Goal: Task Accomplishment & Management: Complete application form

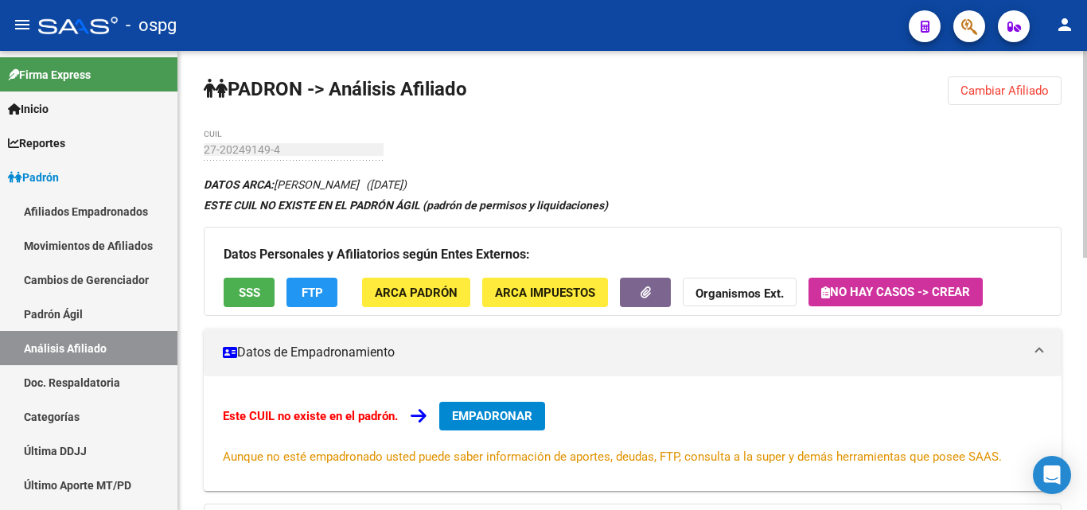
click at [1000, 93] on span "Cambiar Afiliado" at bounding box center [1004, 91] width 88 height 14
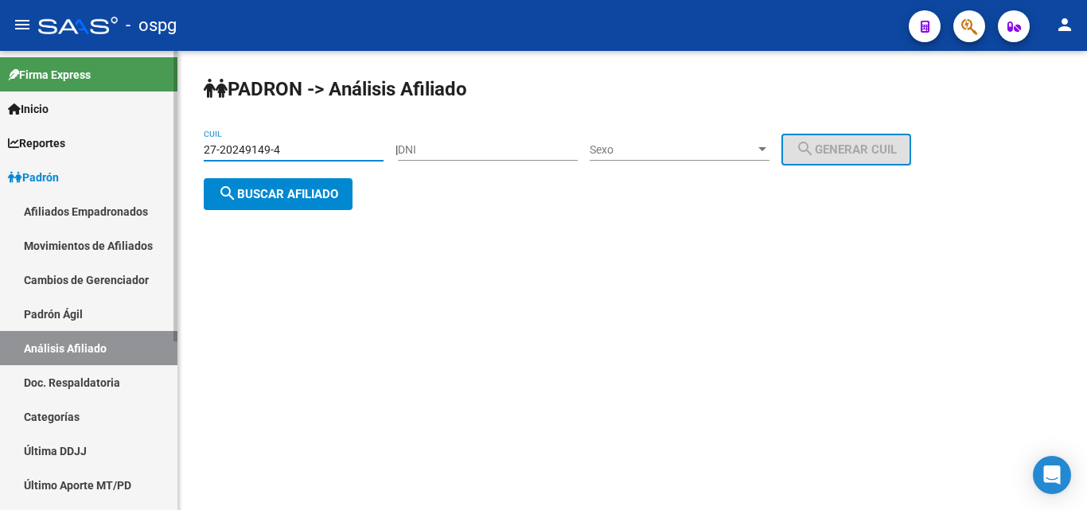
drag, startPoint x: 205, startPoint y: 150, endPoint x: 167, endPoint y: 150, distance: 38.2
click at [167, 150] on mat-sidenav-container "Firma Express Inicio Calendario SSS Instructivos Contacto OS Reportes Ingresos …" at bounding box center [543, 280] width 1087 height 459
click at [247, 189] on span "search Buscar afiliado" at bounding box center [278, 194] width 120 height 14
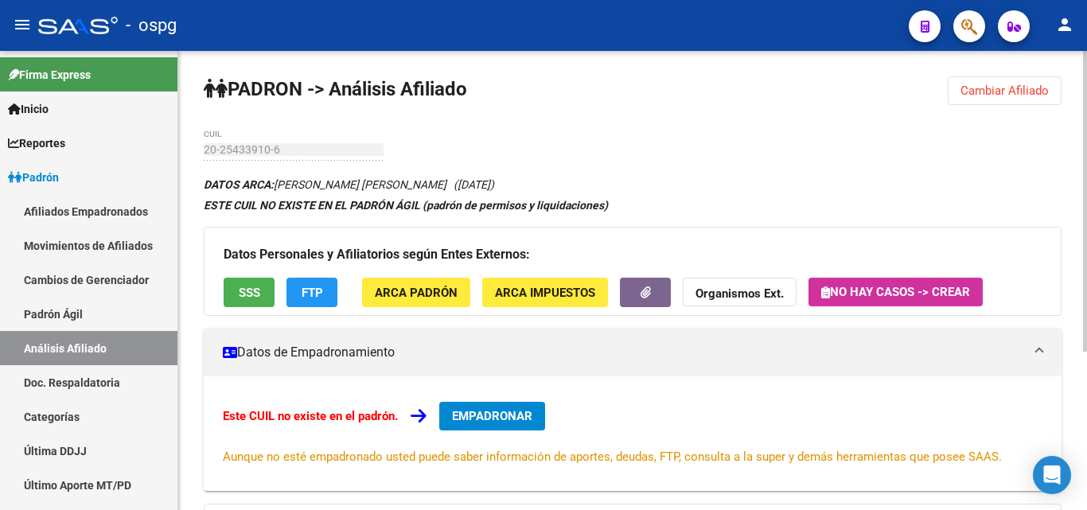
click at [962, 81] on button "Cambiar Afiliado" at bounding box center [1005, 90] width 114 height 29
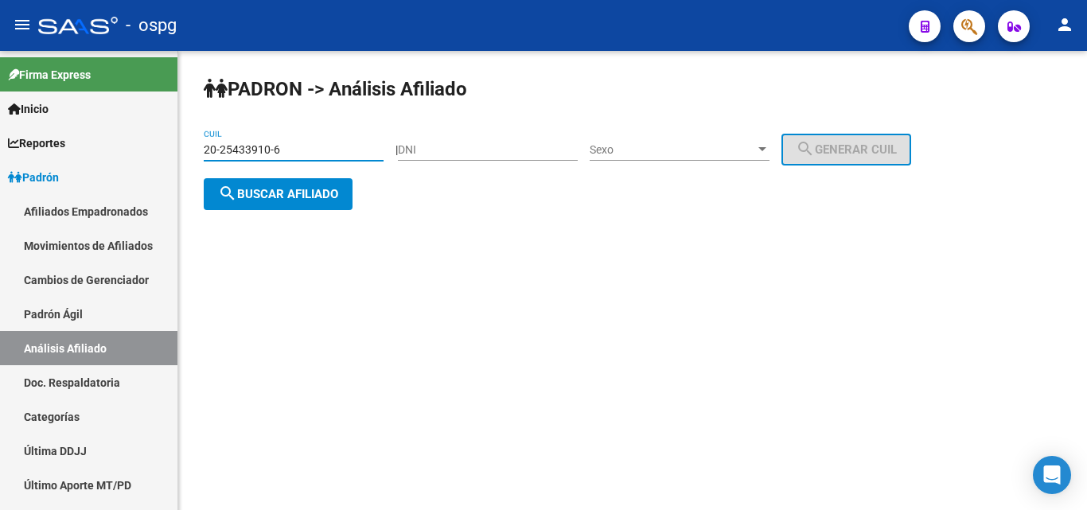
drag, startPoint x: 293, startPoint y: 154, endPoint x: 222, endPoint y: 150, distance: 70.9
click at [222, 150] on input "20-25433910-6" at bounding box center [294, 150] width 180 height 14
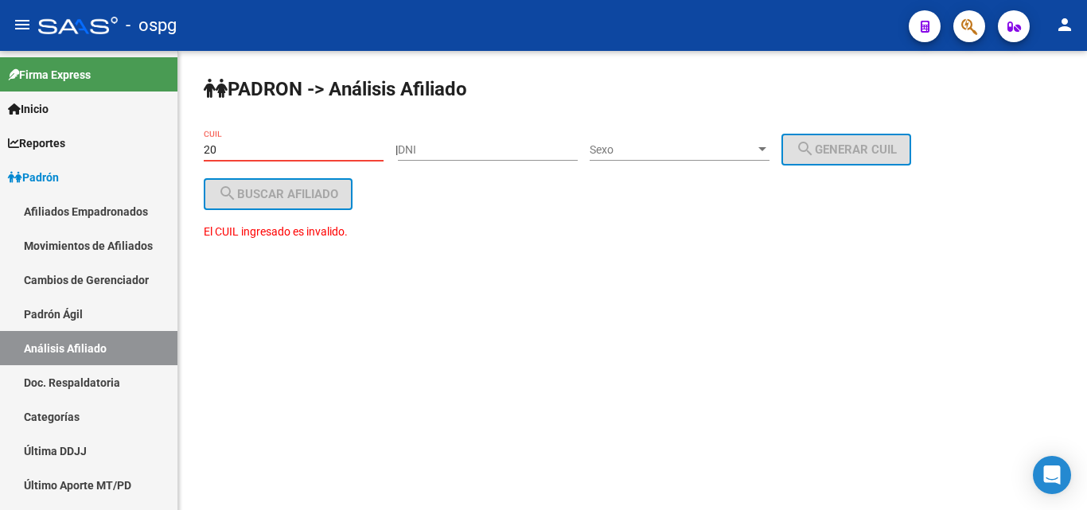
type input "2"
paste input "20-21735478-2"
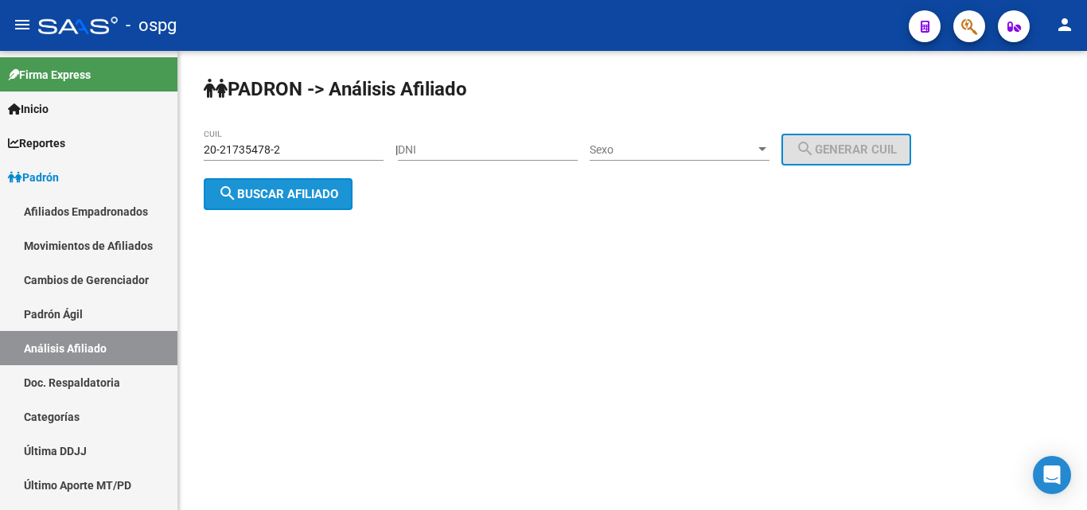
click at [263, 185] on button "search Buscar afiliado" at bounding box center [278, 194] width 149 height 32
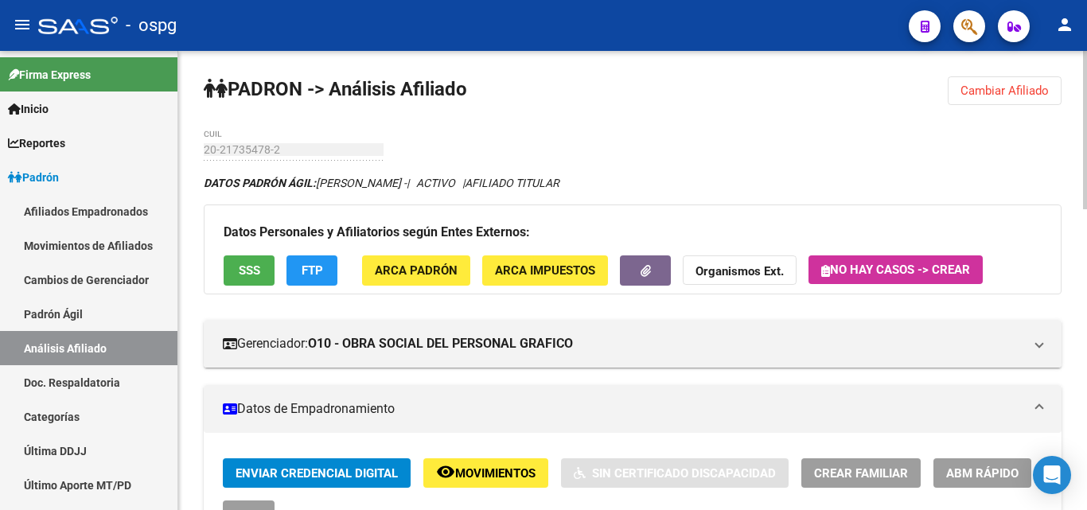
click at [255, 269] on span "SSS" at bounding box center [249, 271] width 21 height 14
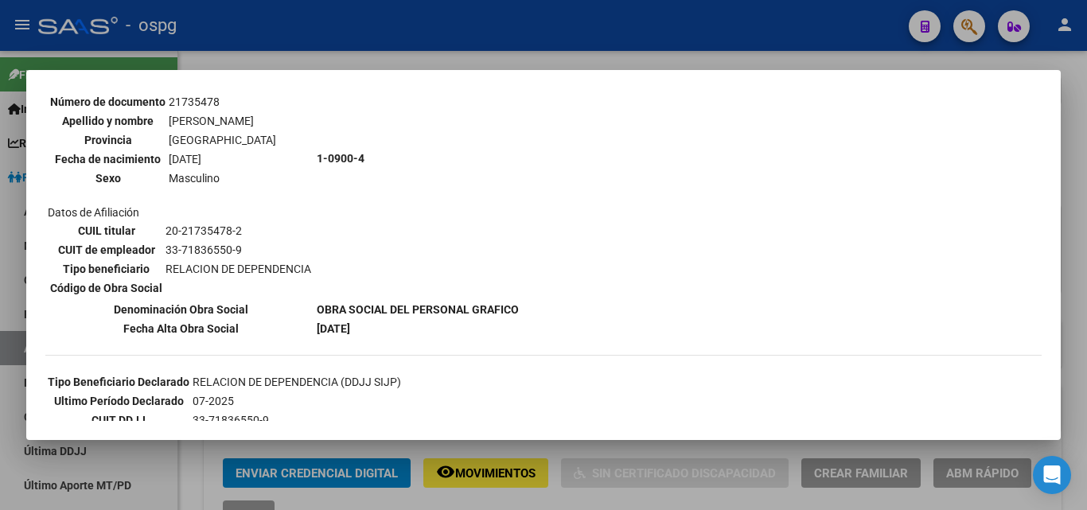
scroll to position [159, 0]
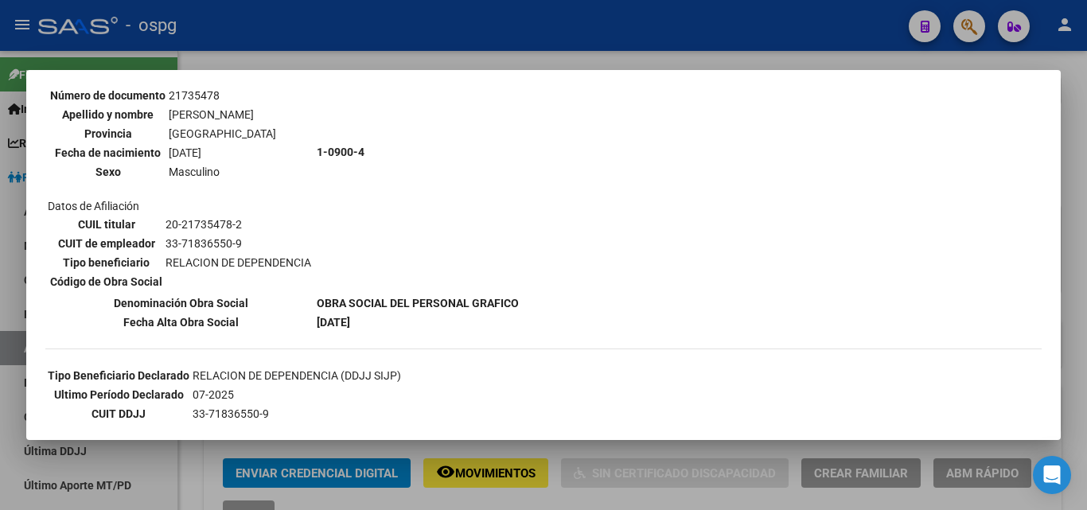
click at [317, 49] on div at bounding box center [543, 255] width 1087 height 510
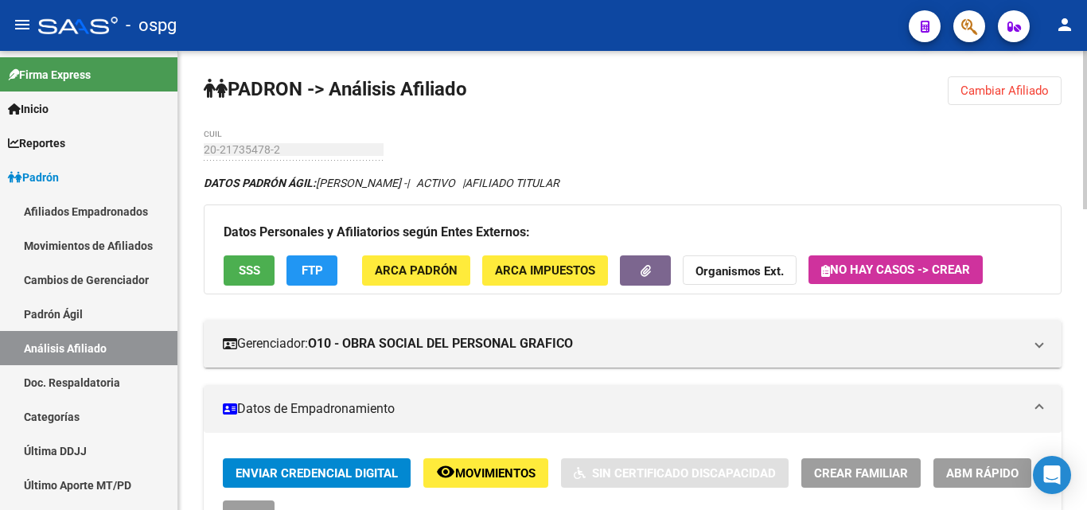
click at [329, 269] on button "FTP" at bounding box center [311, 269] width 51 height 29
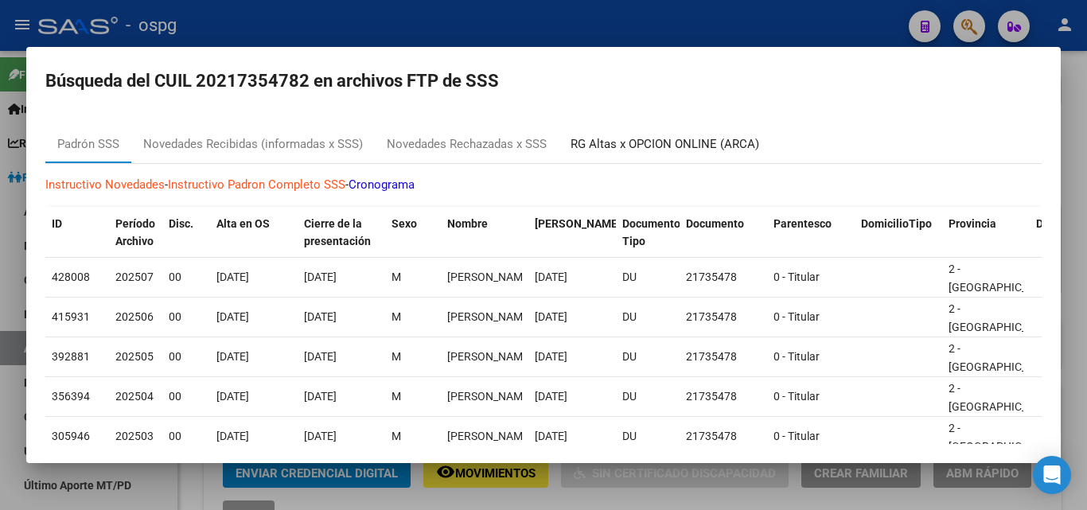
click at [652, 134] on div "RG Altas x OPCION ONLINE (ARCA)" at bounding box center [665, 144] width 212 height 38
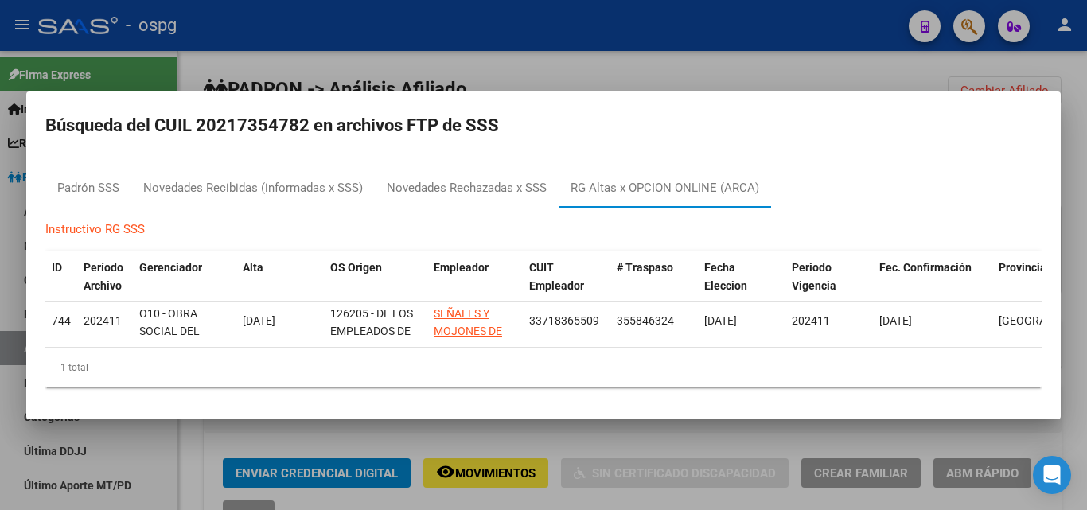
click at [333, 73] on div at bounding box center [543, 255] width 1087 height 510
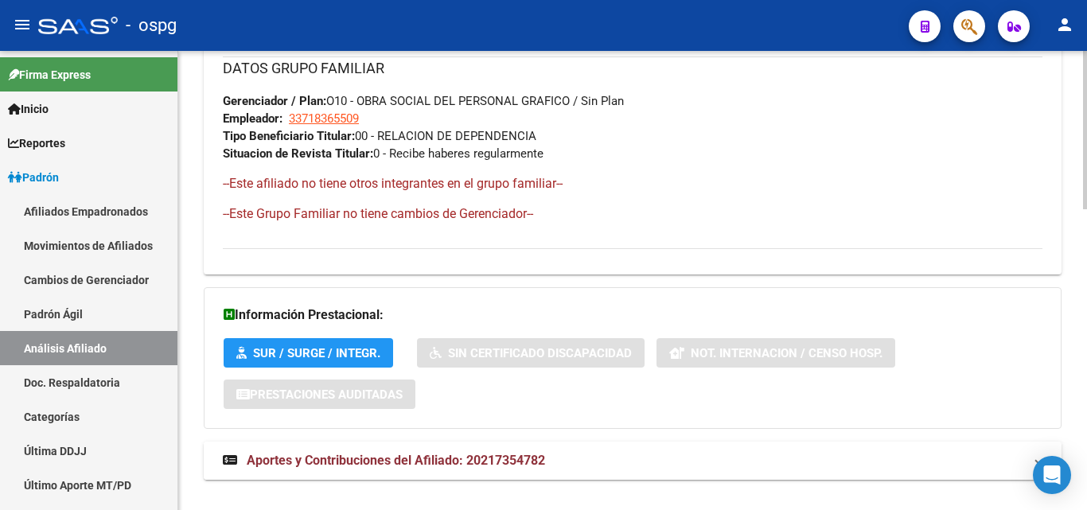
scroll to position [870, 0]
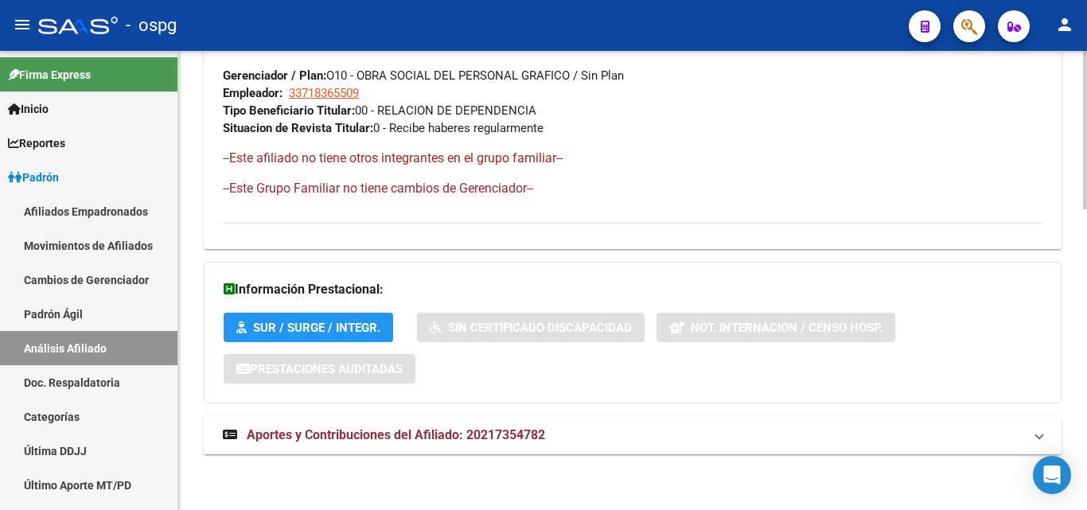
click at [351, 434] on span "Aportes y Contribuciones del Afiliado: 20217354782" at bounding box center [396, 434] width 298 height 15
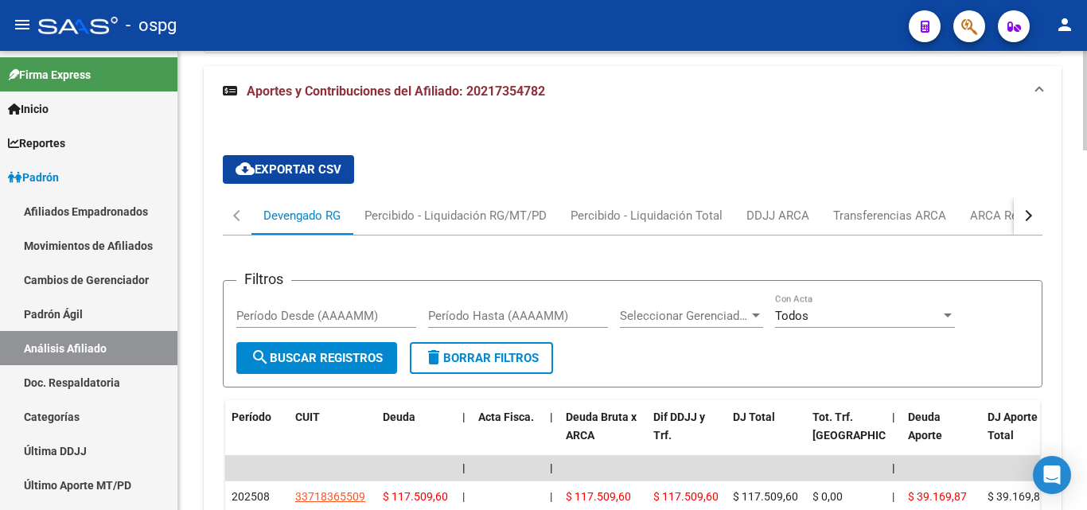
scroll to position [1268, 0]
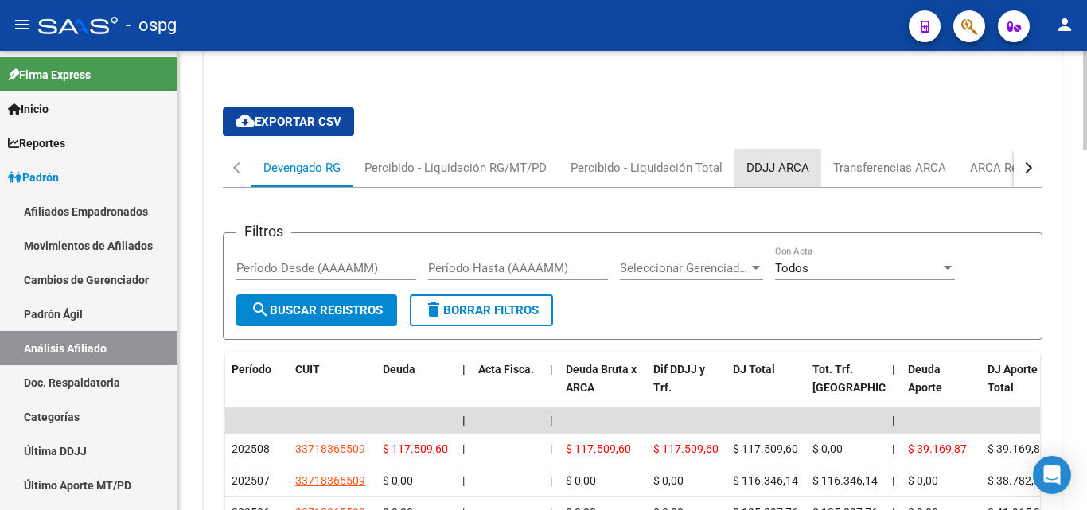
click at [799, 159] on div "DDJJ ARCA" at bounding box center [777, 168] width 63 height 18
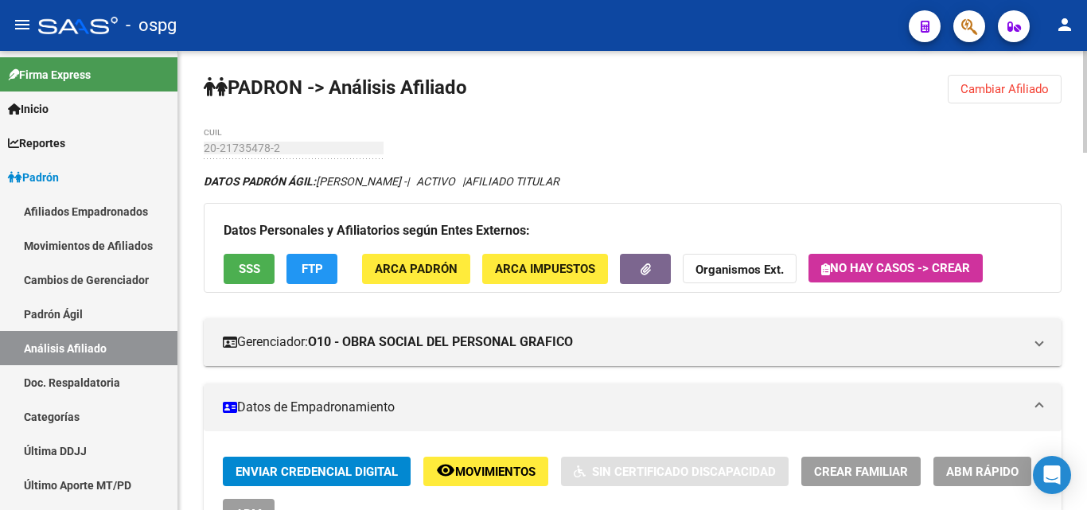
scroll to position [0, 0]
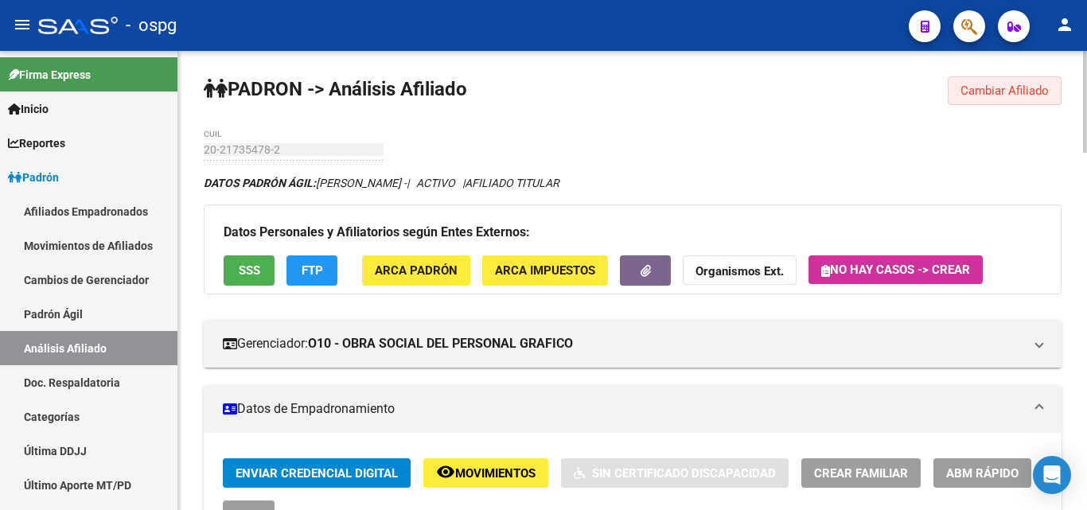
click at [977, 88] on span "Cambiar Afiliado" at bounding box center [1004, 91] width 88 height 14
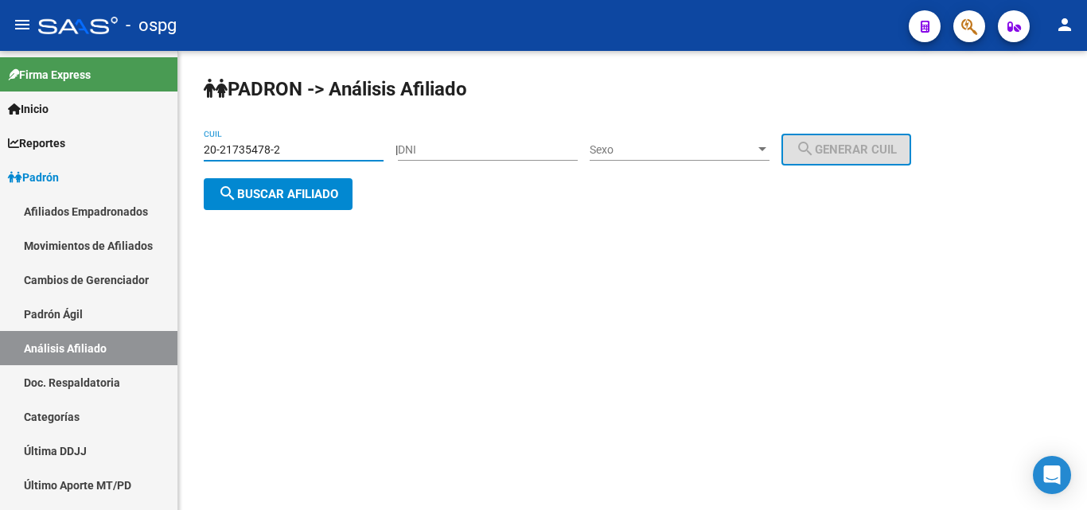
drag, startPoint x: 298, startPoint y: 143, endPoint x: 391, endPoint y: 112, distance: 97.4
click at [209, 150] on input "20-21735478-2" at bounding box center [294, 150] width 180 height 14
type input "2"
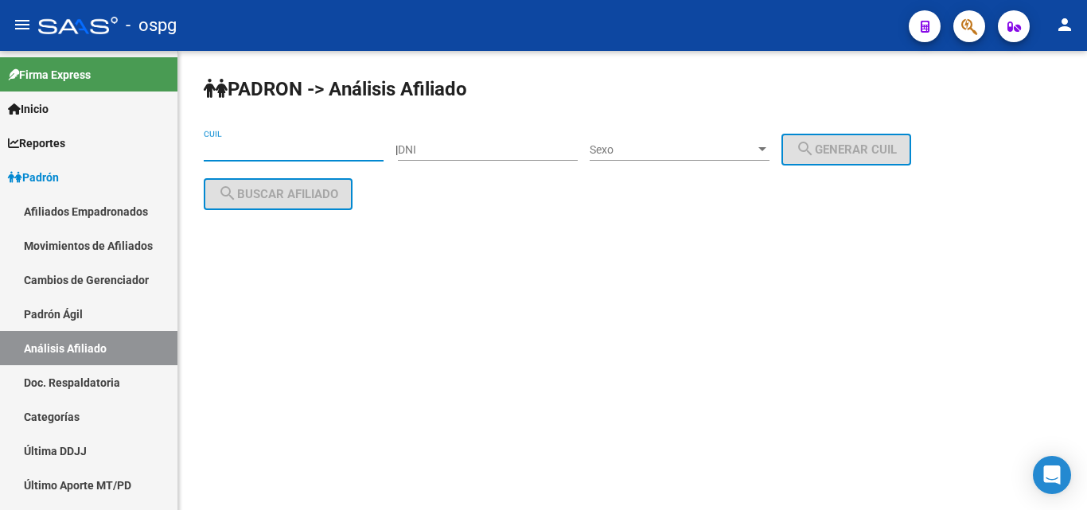
paste input "20-25060461-1"
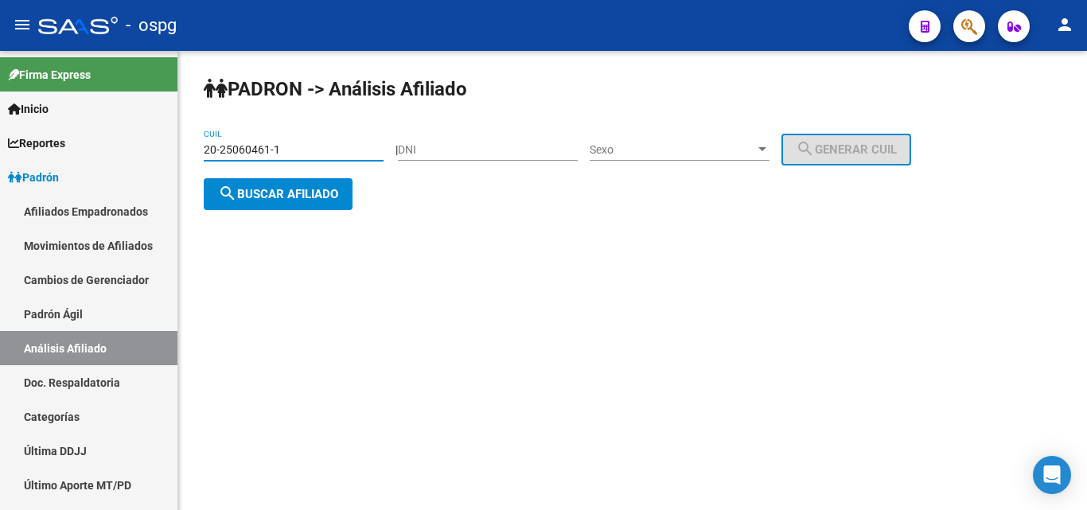
click at [304, 193] on span "search Buscar afiliado" at bounding box center [278, 194] width 120 height 14
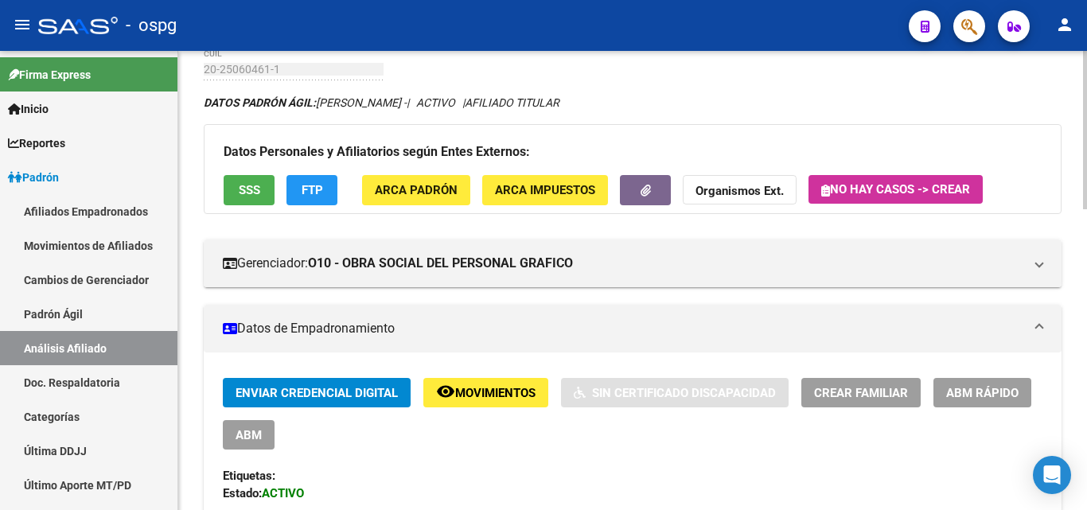
scroll to position [80, 0]
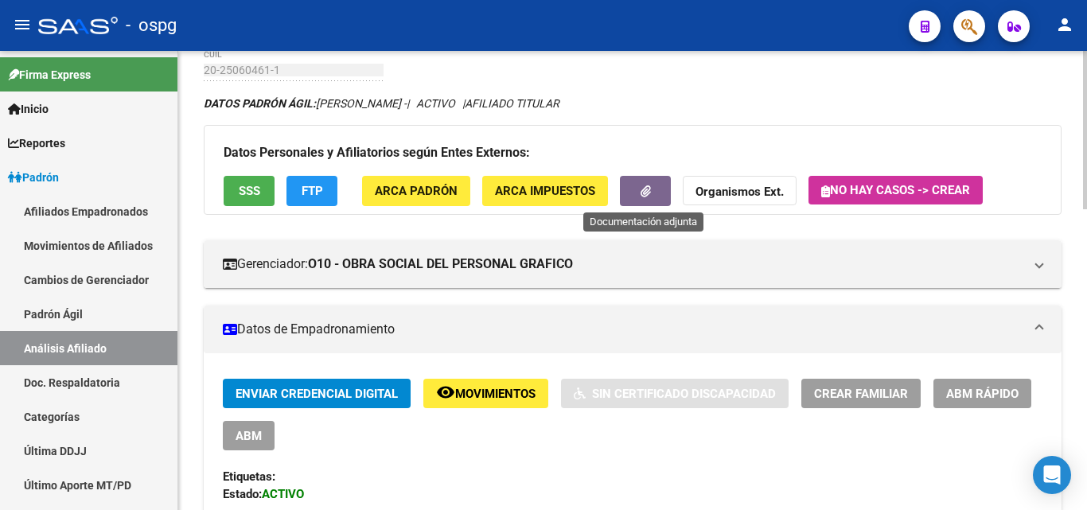
click at [646, 195] on icon "button" at bounding box center [646, 191] width 10 height 12
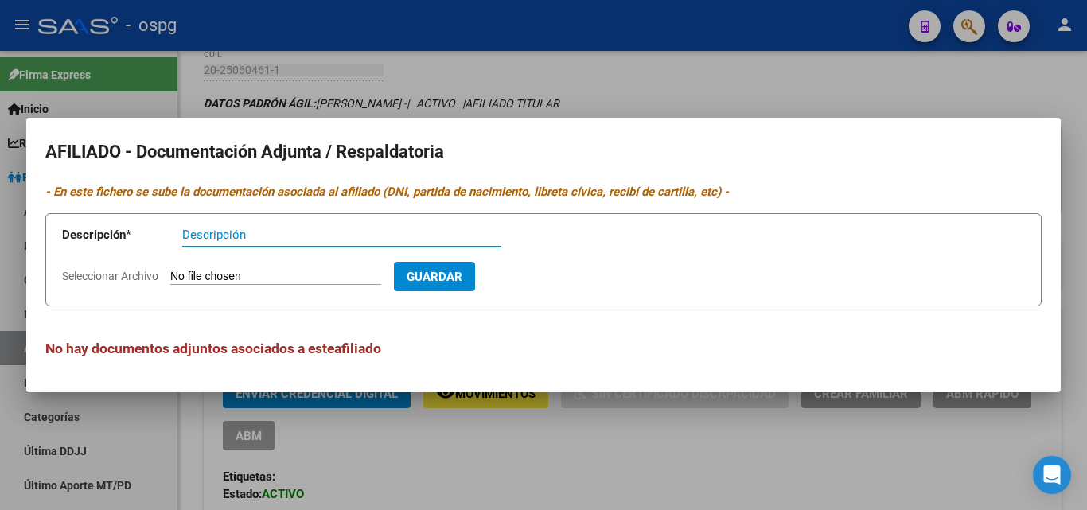
click at [422, 56] on div at bounding box center [543, 255] width 1087 height 510
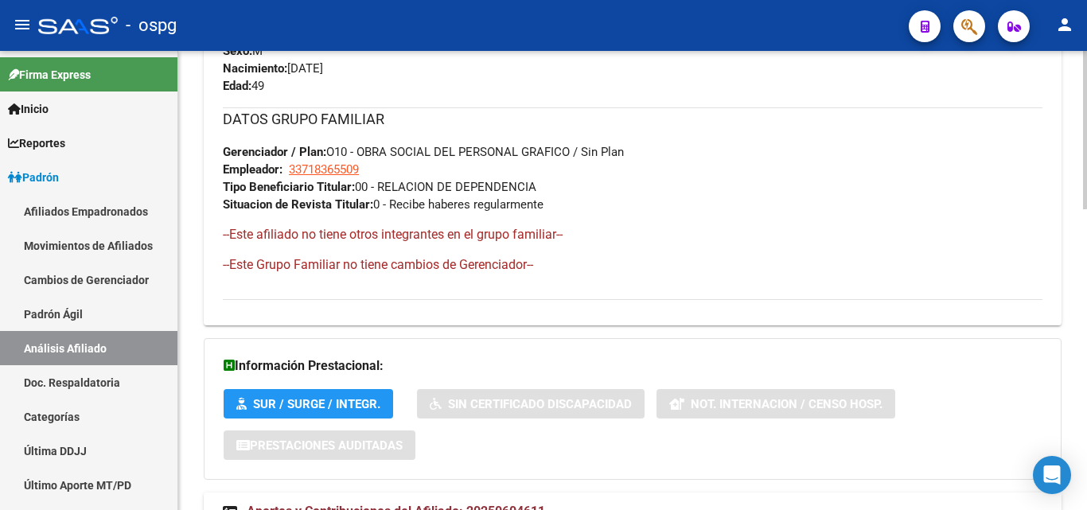
scroll to position [870, 0]
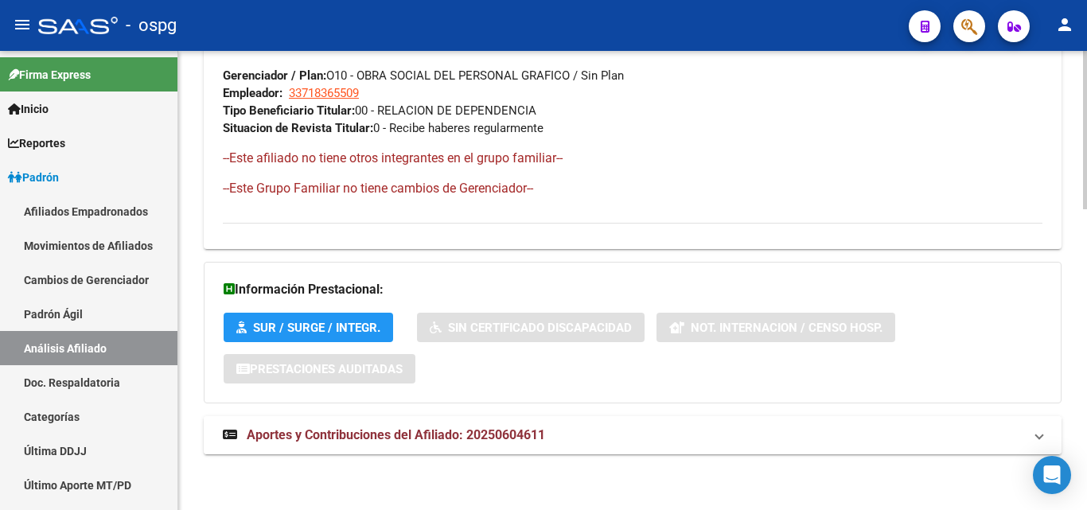
click at [414, 441] on span "Aportes y Contribuciones del Afiliado: 20250604611" at bounding box center [396, 434] width 298 height 15
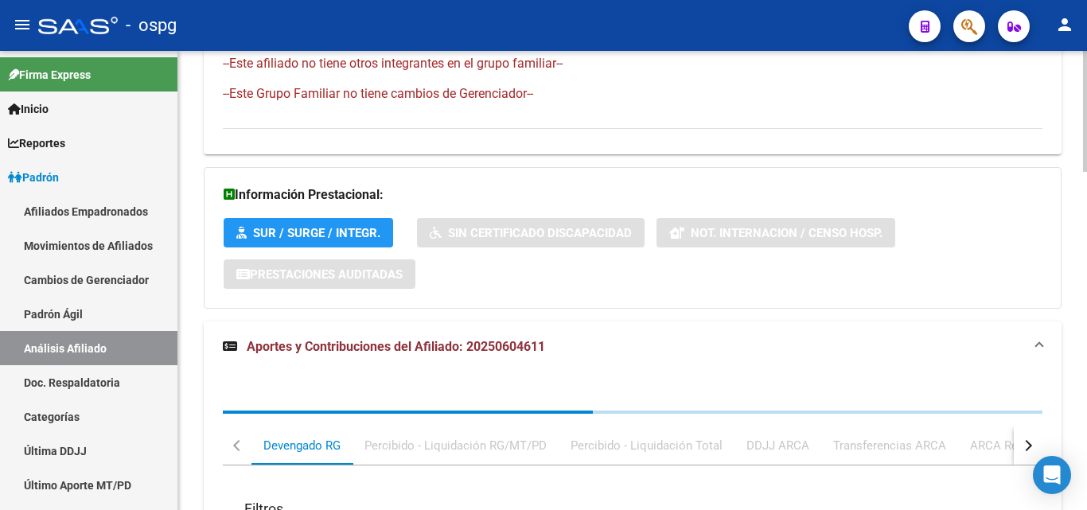
scroll to position [1279, 0]
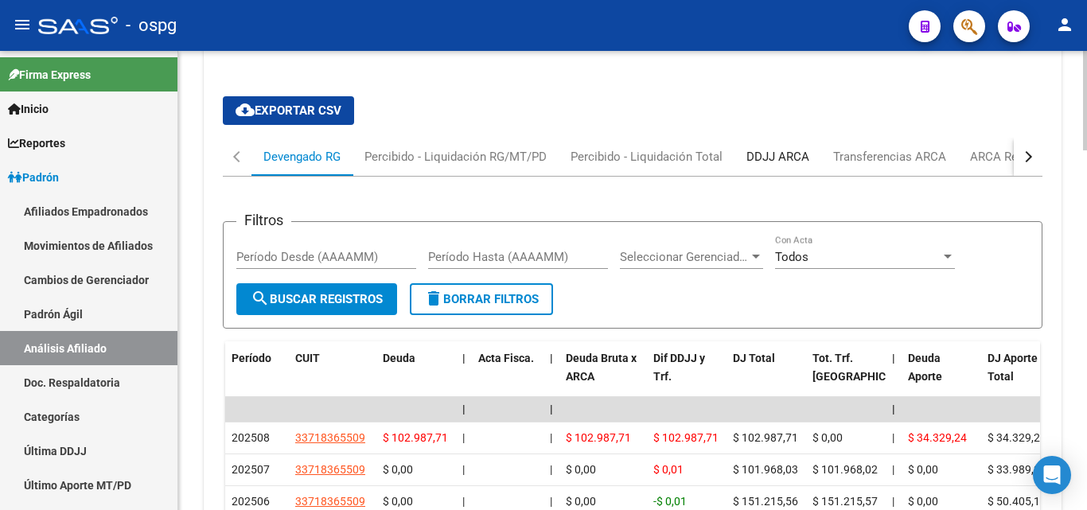
click at [772, 158] on div "DDJJ ARCA" at bounding box center [777, 157] width 63 height 18
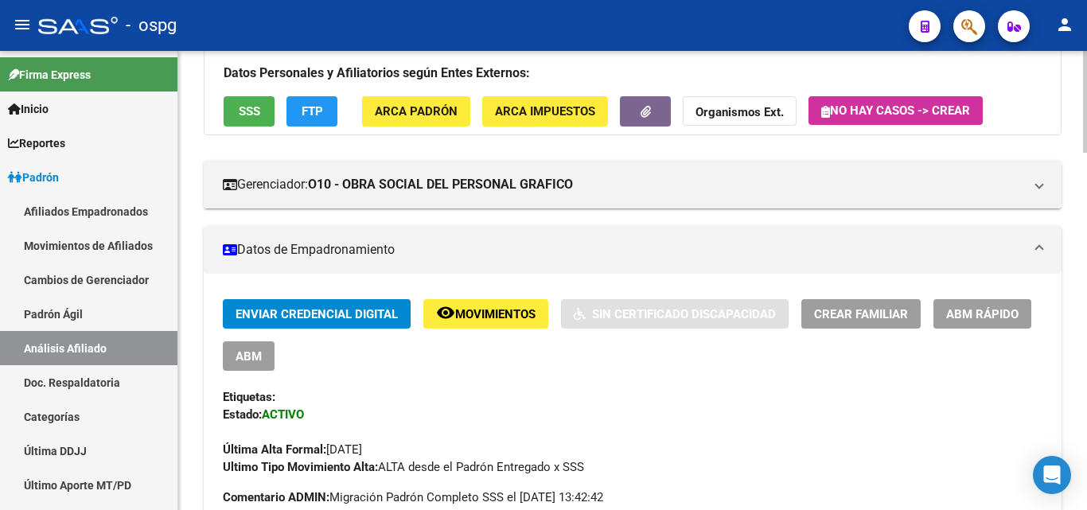
scroll to position [0, 0]
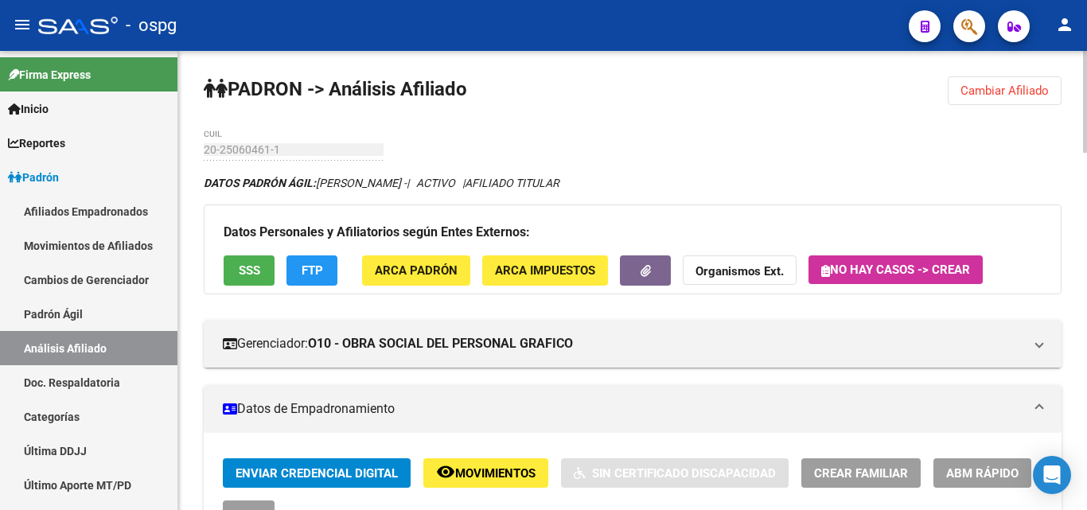
click at [999, 93] on span "Cambiar Afiliado" at bounding box center [1004, 91] width 88 height 14
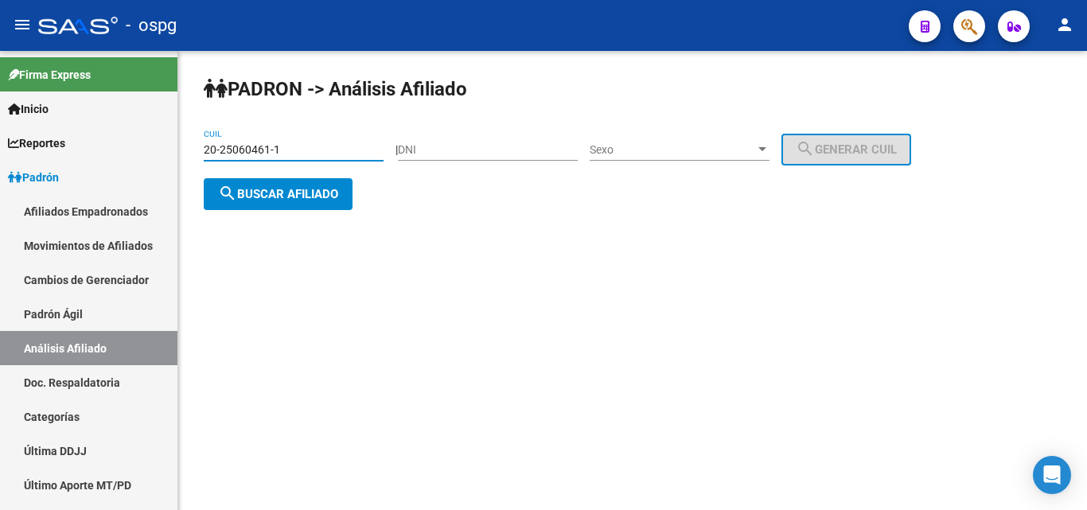
drag, startPoint x: 294, startPoint y: 154, endPoint x: 192, endPoint y: 154, distance: 102.6
click at [193, 154] on div "PADRON -> Análisis Afiliado 20-25060461-1 CUIL | DNI Sexo Sexo search Generar C…" at bounding box center [632, 156] width 909 height 210
type input "20-29076103-5"
click at [237, 193] on span "search Buscar afiliado" at bounding box center [278, 194] width 120 height 14
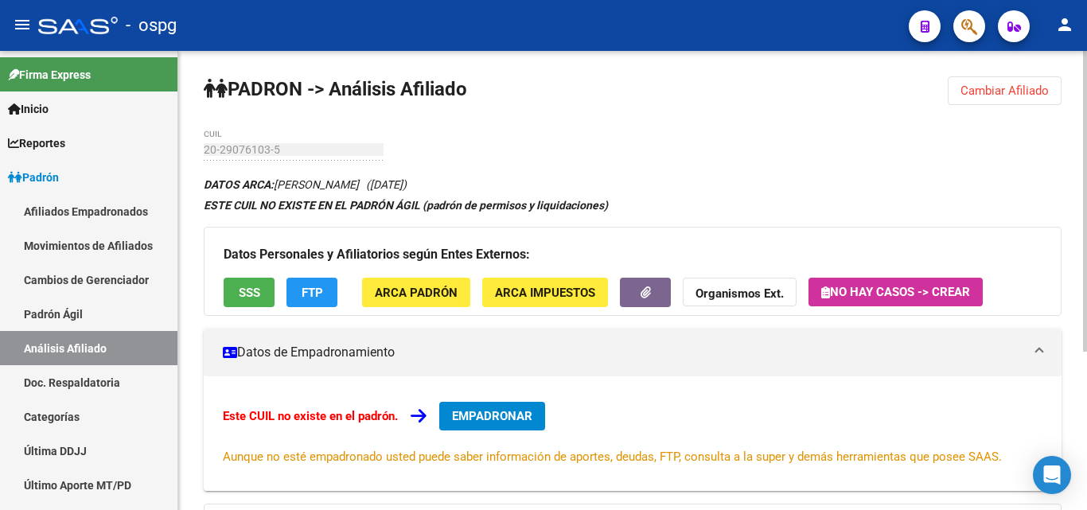
click at [210, 294] on div "Datos Personales y Afiliatorios según Entes Externos: SSS FTP ARCA Padrón ARCA …" at bounding box center [633, 271] width 858 height 89
click at [245, 294] on span "SSS" at bounding box center [249, 293] width 21 height 14
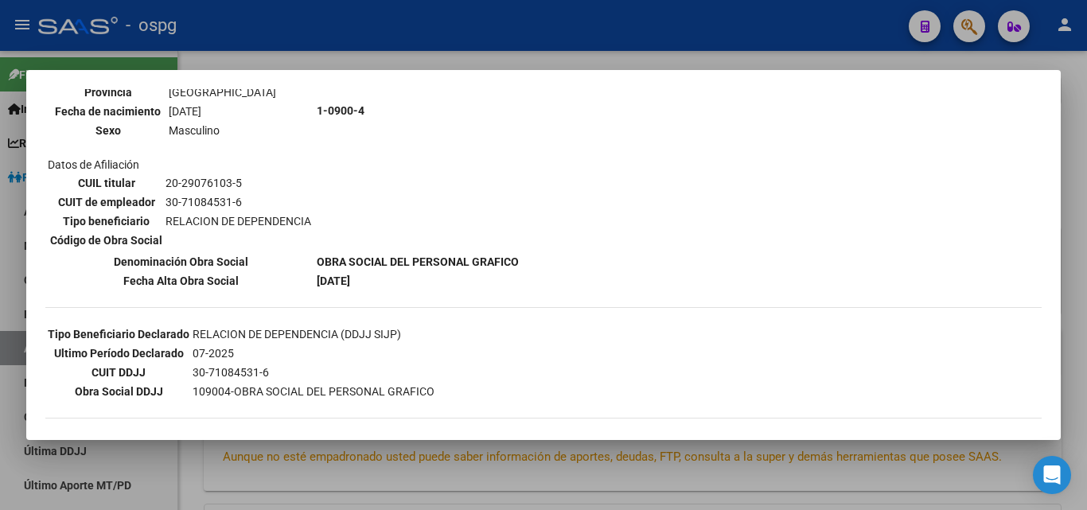
scroll to position [239, 0]
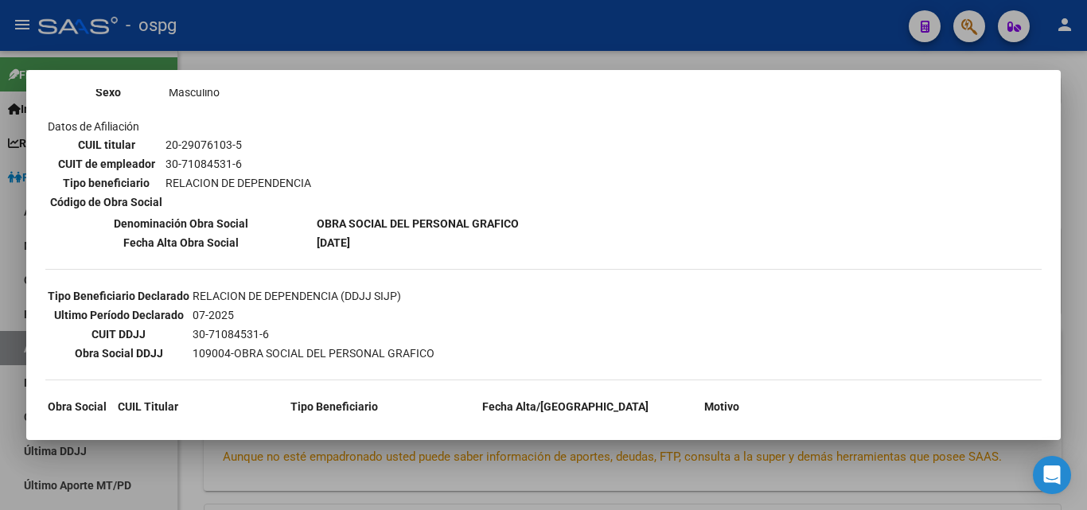
click at [275, 52] on div at bounding box center [543, 255] width 1087 height 510
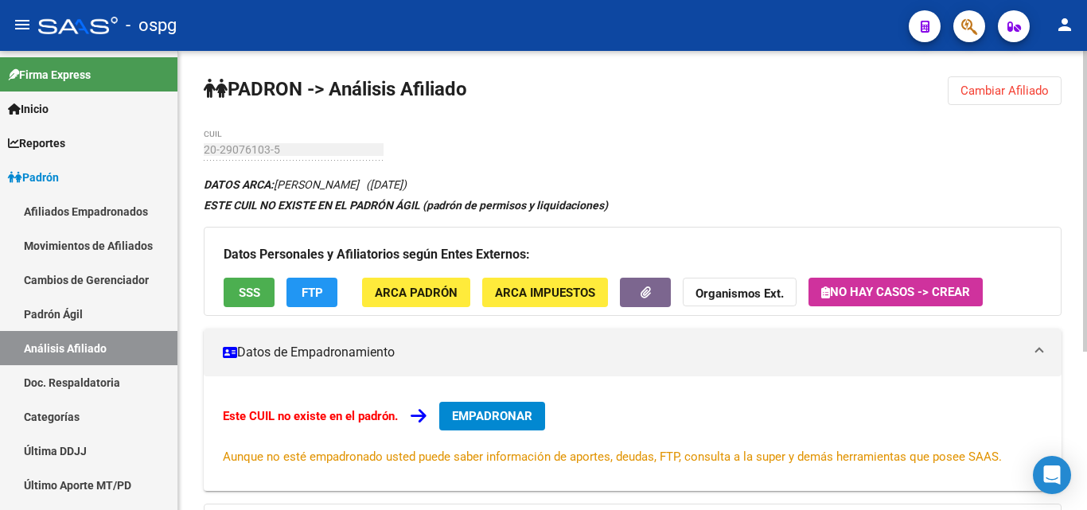
click at [302, 288] on span "FTP" at bounding box center [312, 293] width 21 height 14
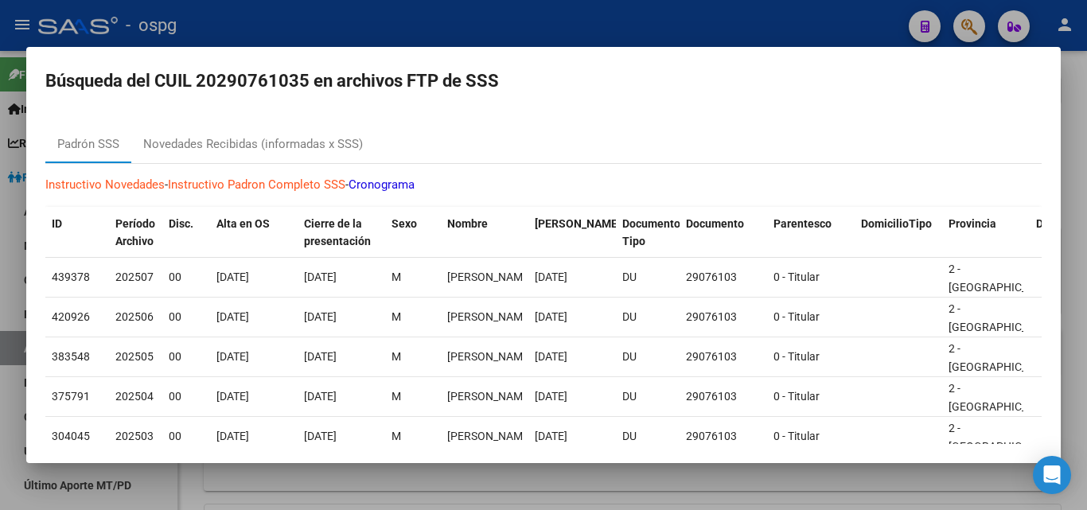
click at [236, 5] on div at bounding box center [543, 255] width 1087 height 510
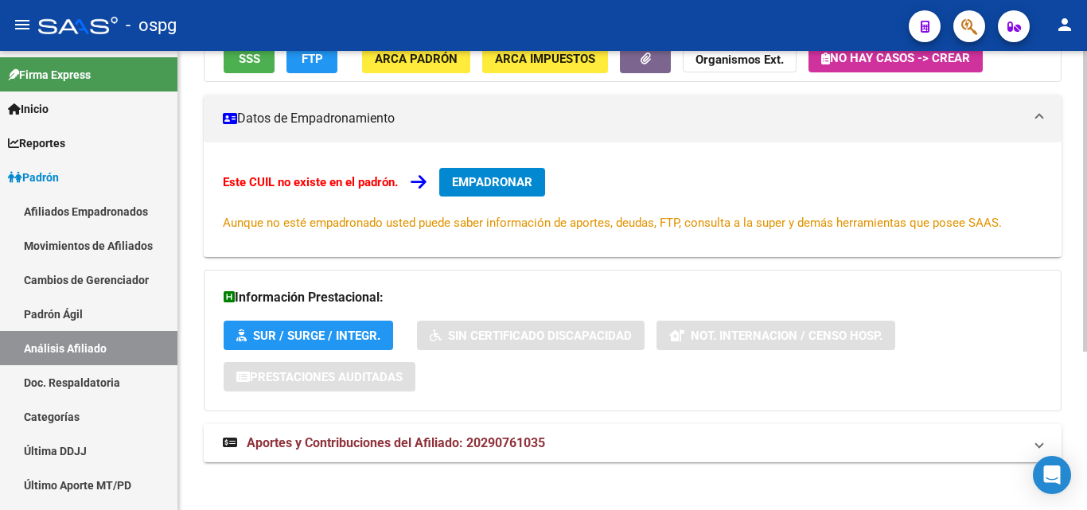
scroll to position [242, 0]
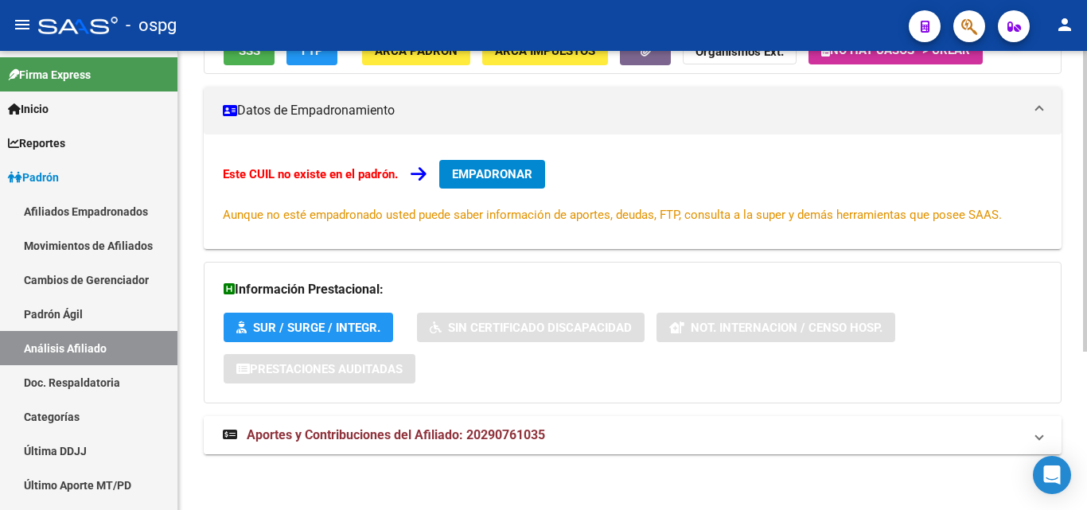
drag, startPoint x: 415, startPoint y: 418, endPoint x: 413, endPoint y: 426, distance: 9.1
click at [413, 426] on mat-expansion-panel-header "Aportes y Contribuciones del Afiliado: 20290761035" at bounding box center [633, 435] width 858 height 38
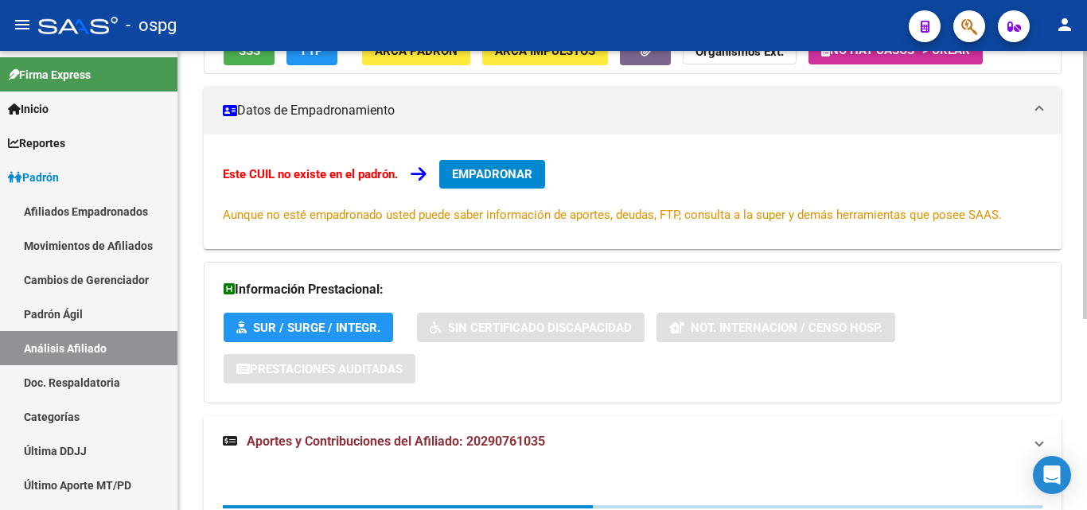
click at [413, 426] on mat-expansion-panel-header "Aportes y Contribuciones del Afiliado: 20290761035" at bounding box center [633, 441] width 858 height 51
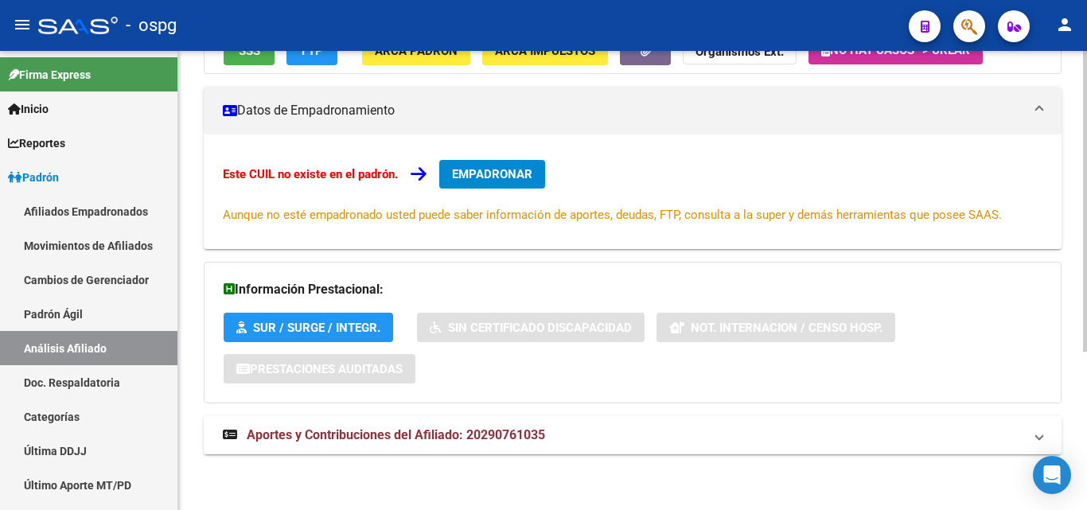
click at [450, 444] on mat-expansion-panel-header "Aportes y Contribuciones del Afiliado: 20290761035" at bounding box center [633, 435] width 858 height 38
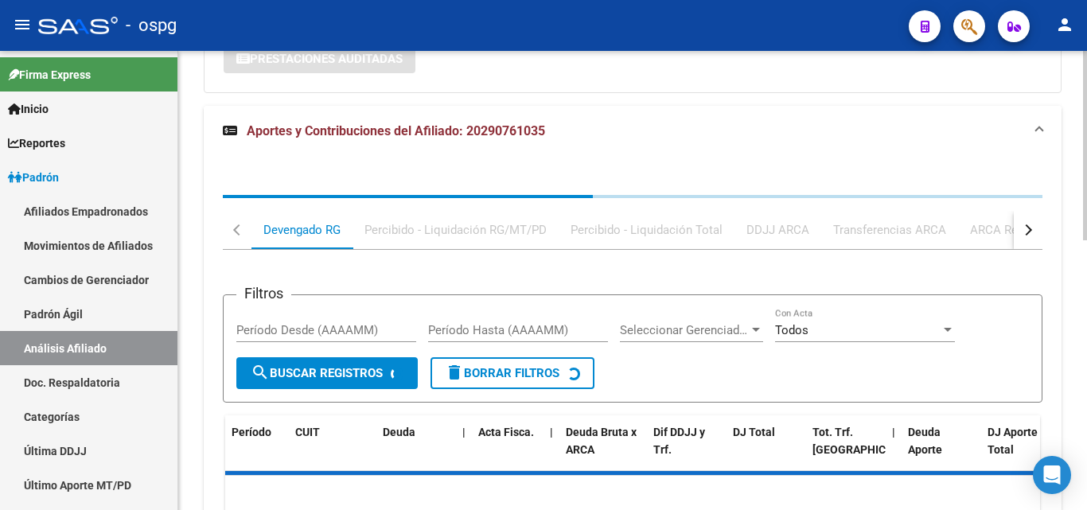
scroll to position [560, 0]
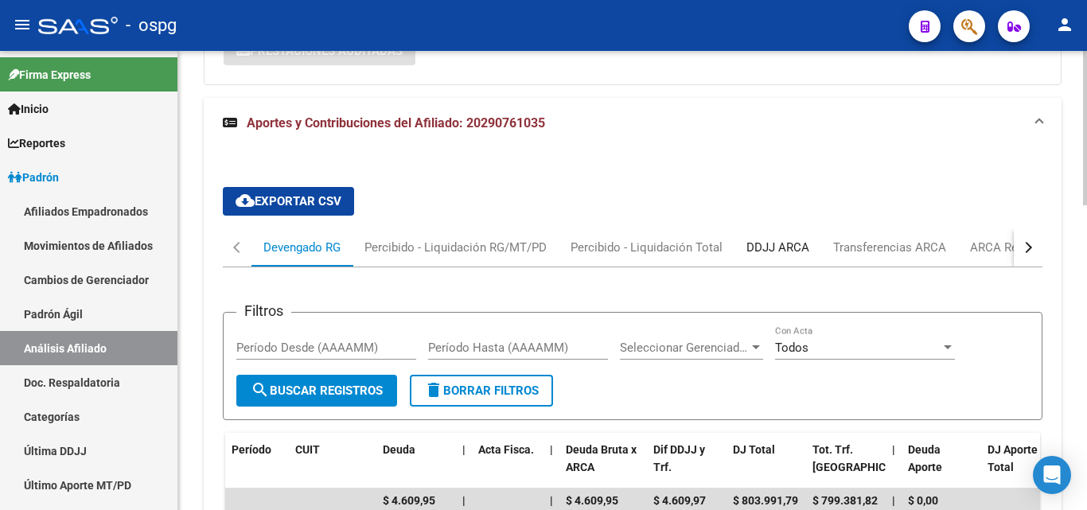
click at [785, 243] on div "DDJJ ARCA" at bounding box center [777, 248] width 63 height 18
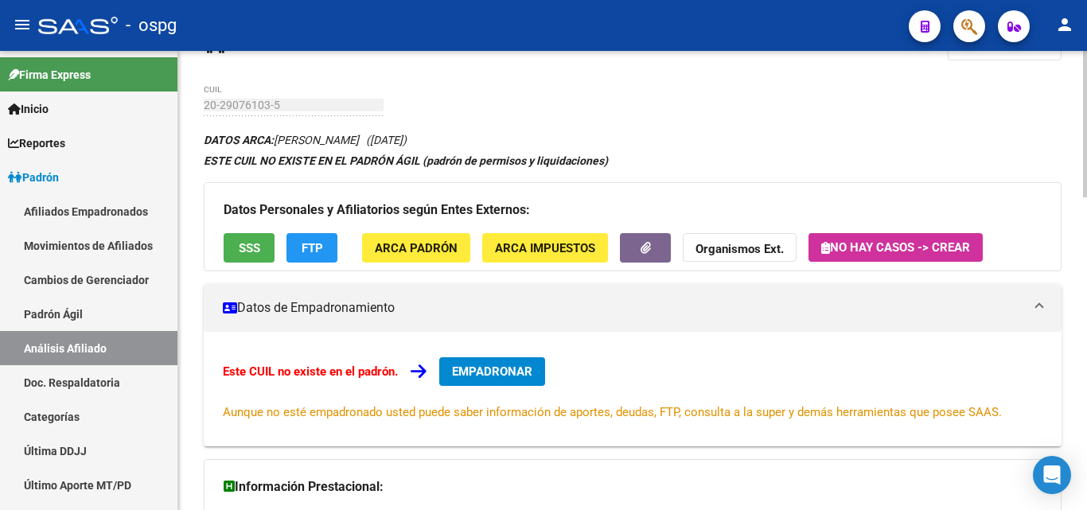
scroll to position [80, 0]
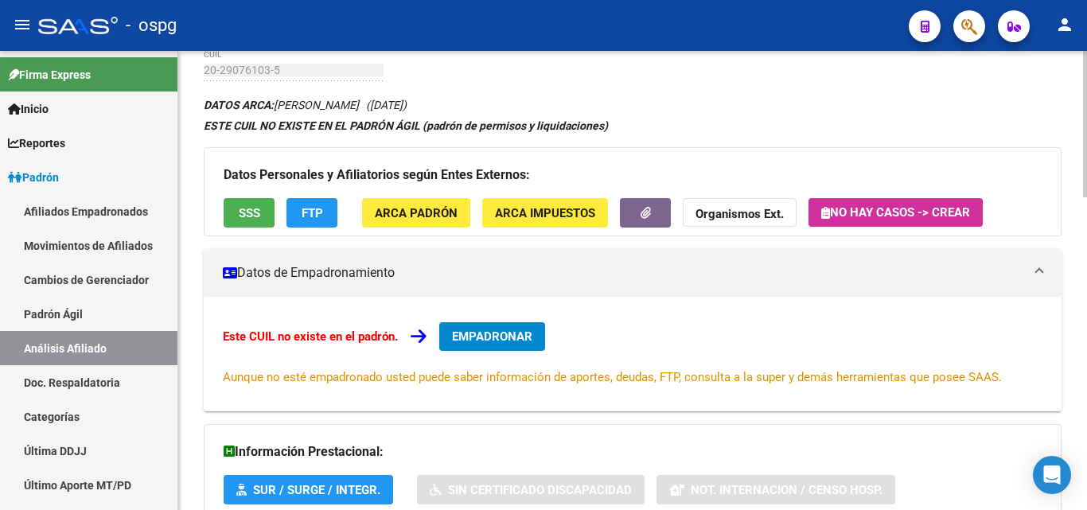
click at [491, 332] on span "EMPADRONAR" at bounding box center [492, 336] width 80 height 14
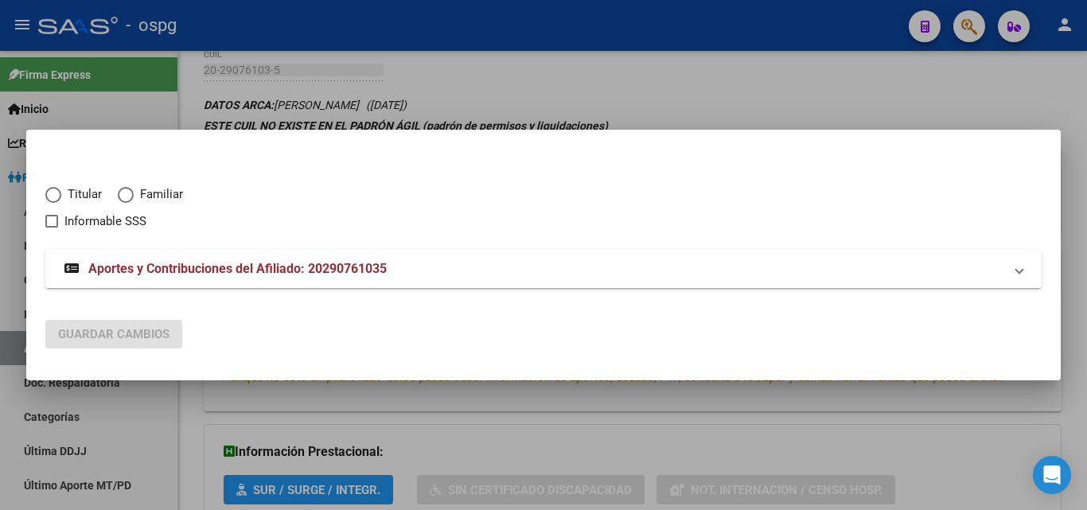
click at [51, 201] on span "Elija una opción" at bounding box center [53, 195] width 16 height 16
click at [51, 201] on input "Titular" at bounding box center [53, 195] width 16 height 16
radio input "true"
checkbox input "true"
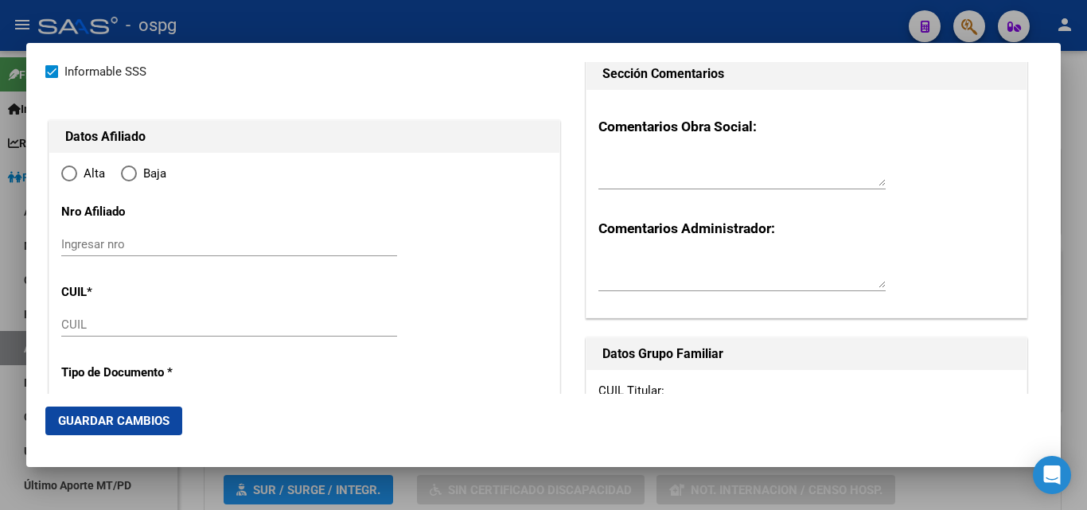
type input "20-29076103-5"
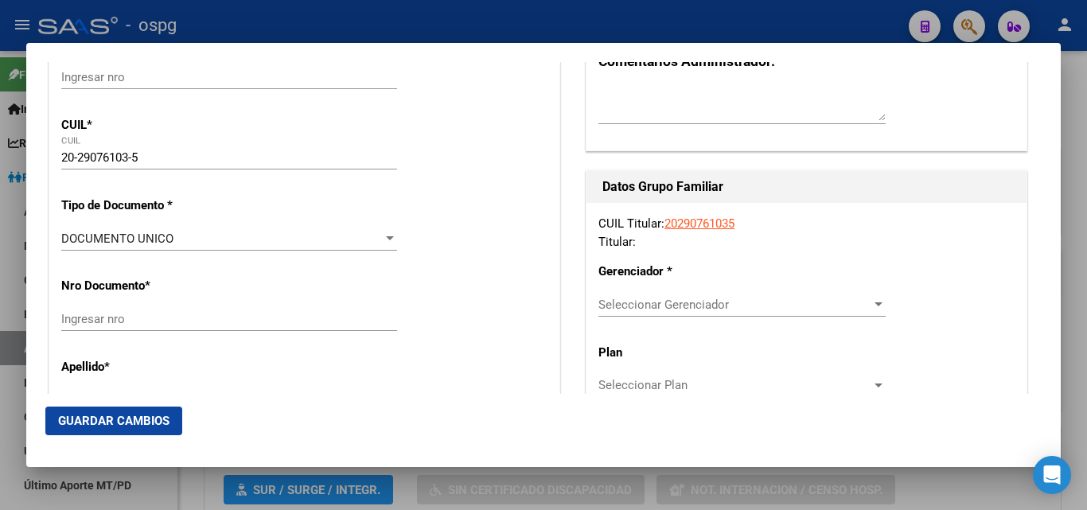
scroll to position [239, 0]
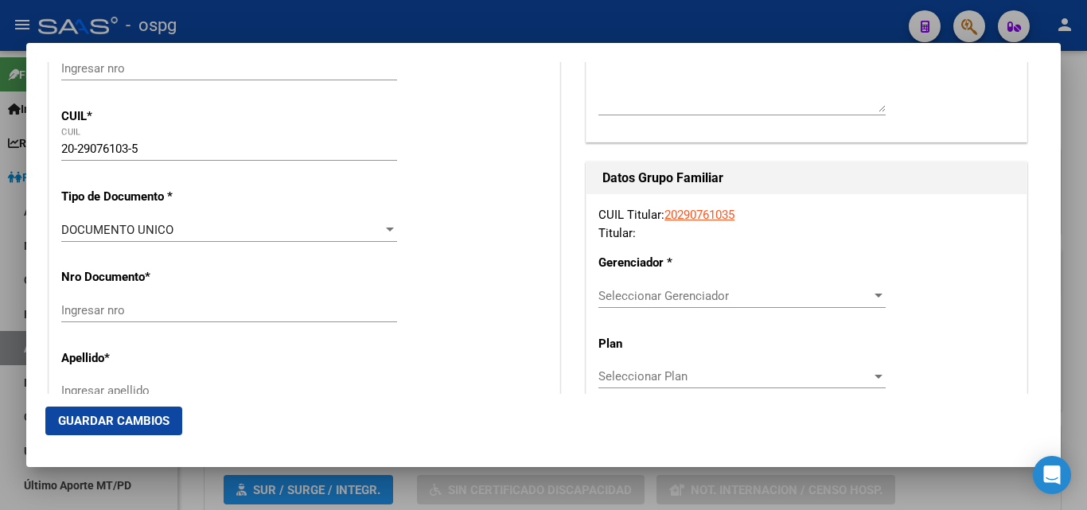
radio input "true"
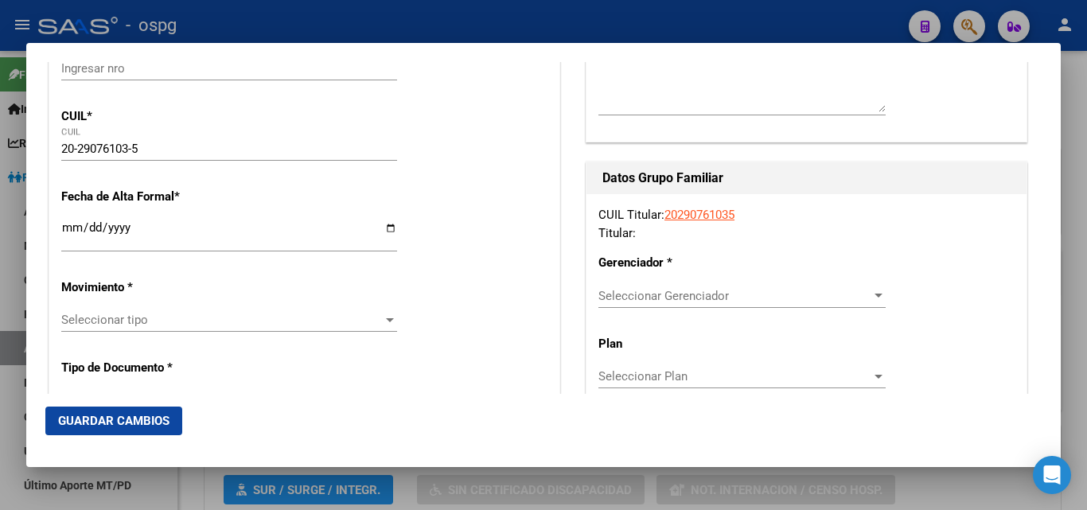
type input "29076103"
type input "BARRIONUEVO"
type input "[PERSON_NAME]"
type input "[DATE]"
type input "CLAYPOLE"
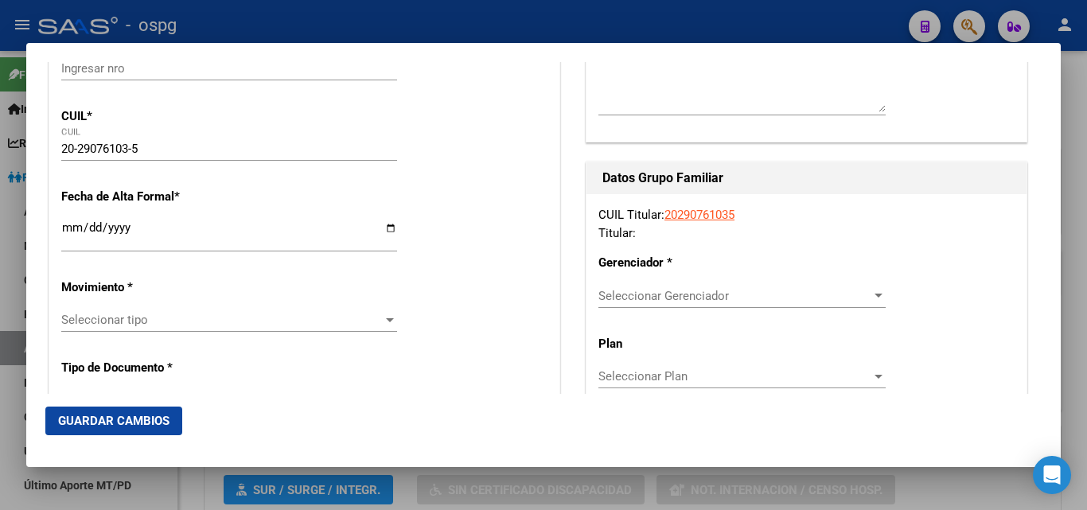
type input "1849"
type input "[PERSON_NAME]"
type input "3184"
type input "CLAYPOLE"
click at [76, 233] on input "Ingresar fecha" at bounding box center [229, 233] width 336 height 25
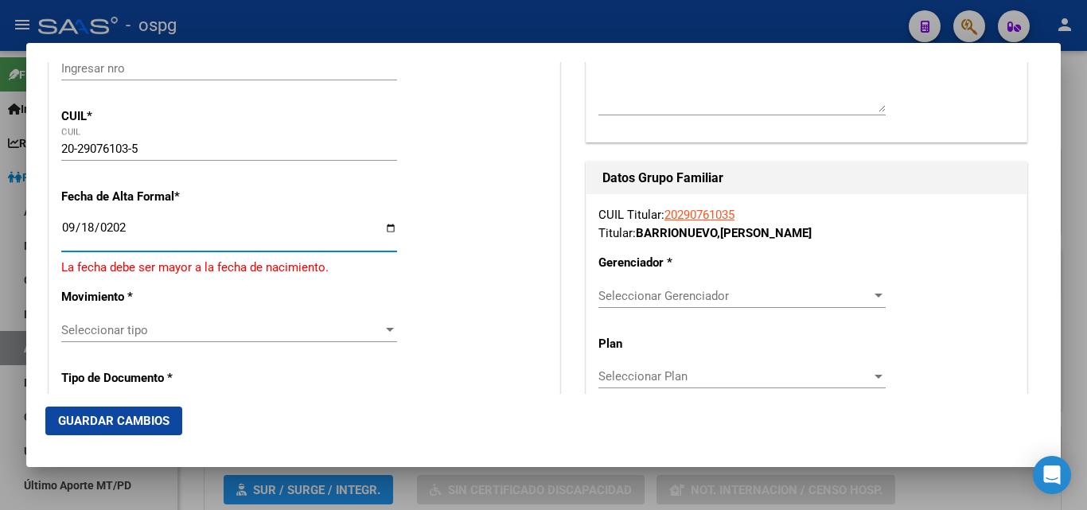
type input "[DATE]"
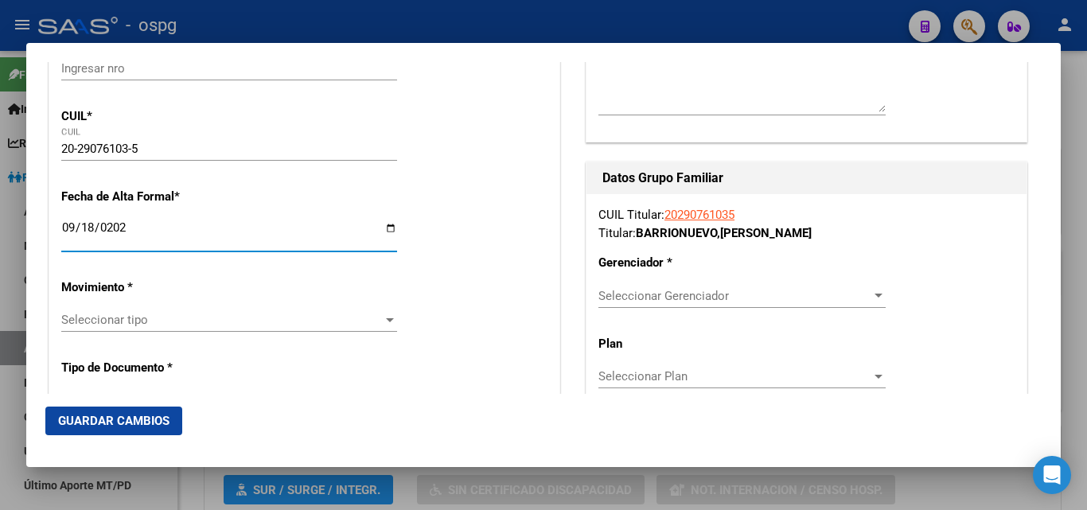
click at [87, 331] on div "Seleccionar tipo Seleccionar tipo" at bounding box center [229, 320] width 336 height 24
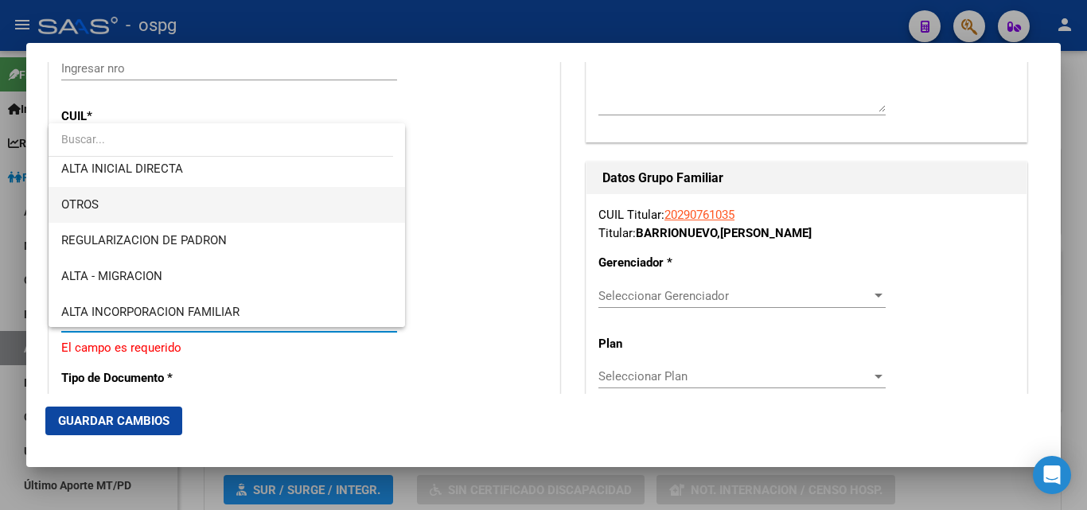
scroll to position [80, 0]
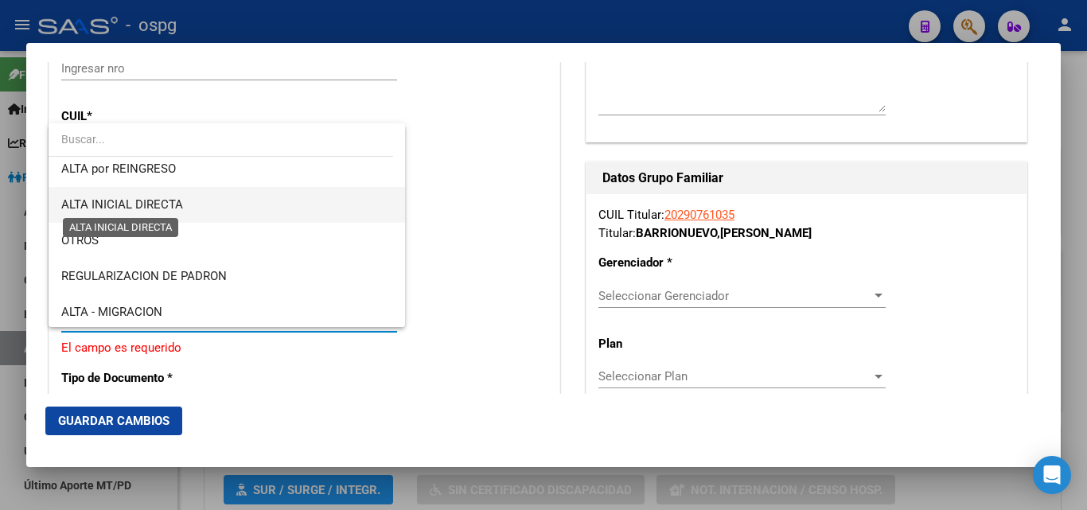
click at [126, 202] on span "ALTA INICIAL DIRECTA" at bounding box center [122, 204] width 122 height 14
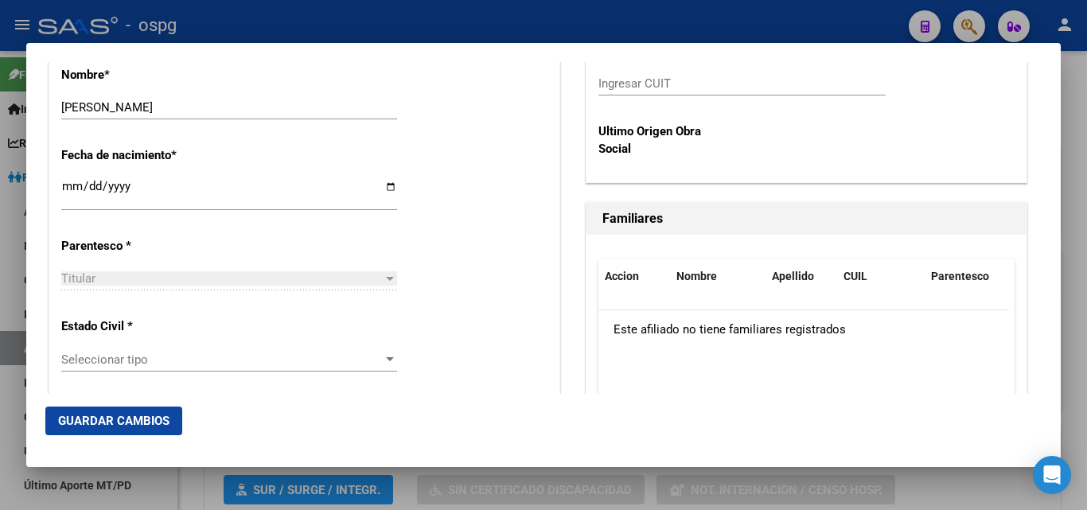
scroll to position [796, 0]
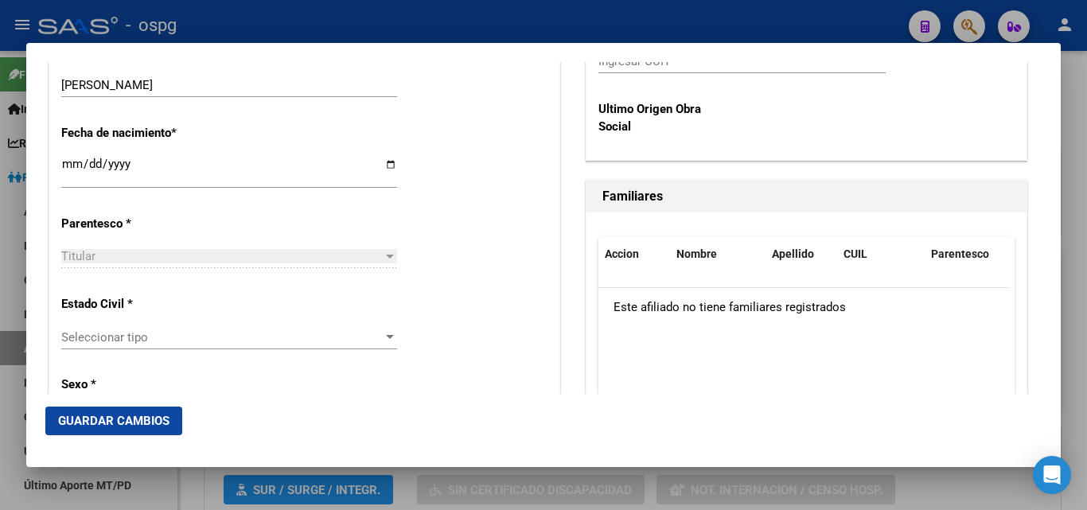
click at [111, 340] on span "Seleccionar tipo" at bounding box center [221, 337] width 321 height 14
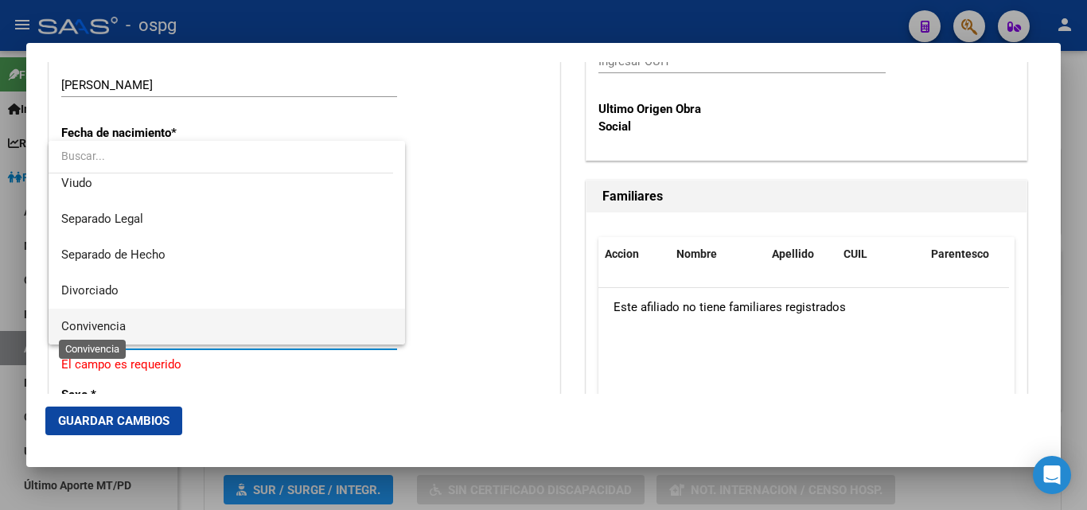
click at [108, 332] on span "Convivencia" at bounding box center [93, 326] width 64 height 14
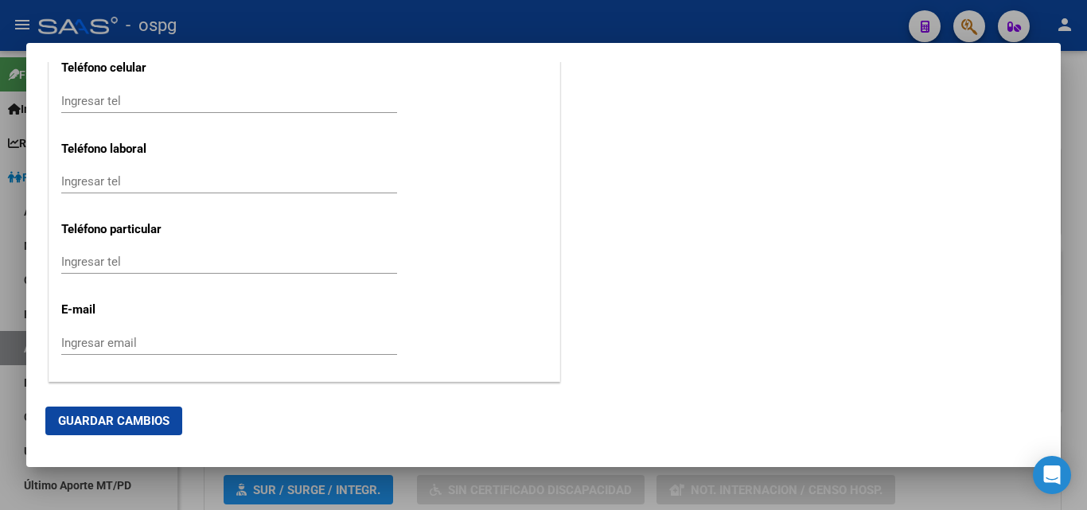
scroll to position [2069, 0]
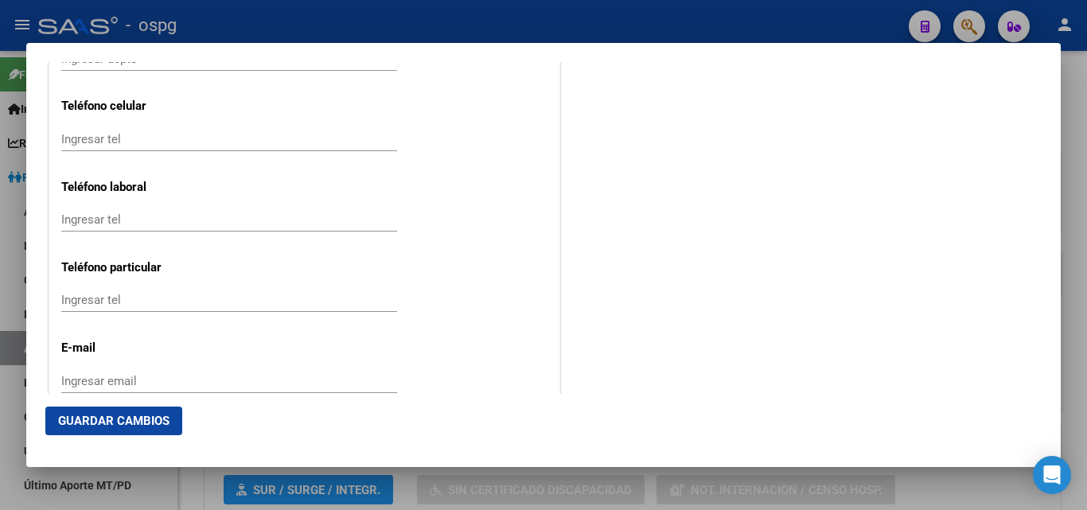
click at [97, 146] on div "Ingresar tel" at bounding box center [229, 139] width 336 height 24
type input "1132743742"
click at [84, 384] on input "Ingresar email" at bounding box center [229, 381] width 336 height 14
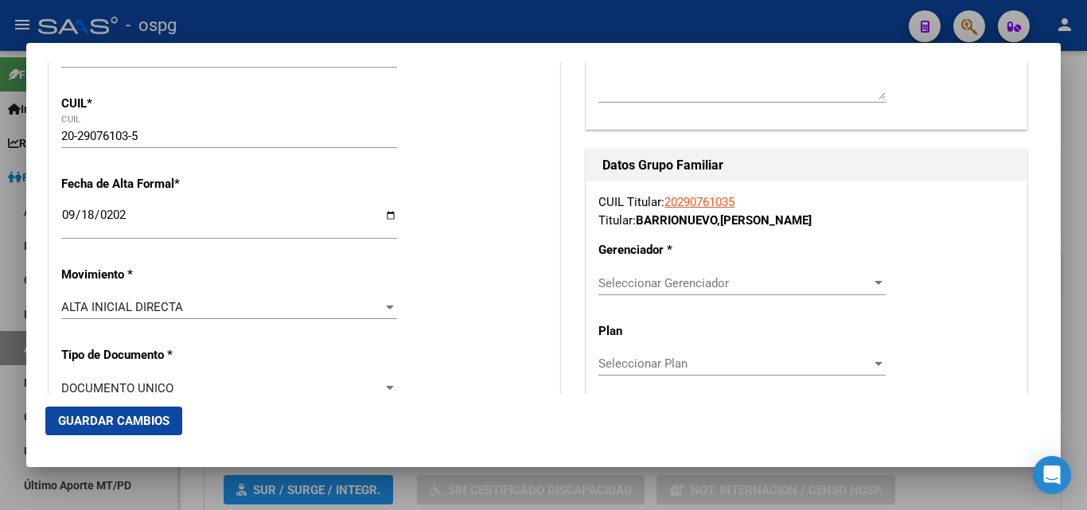
scroll to position [239, 0]
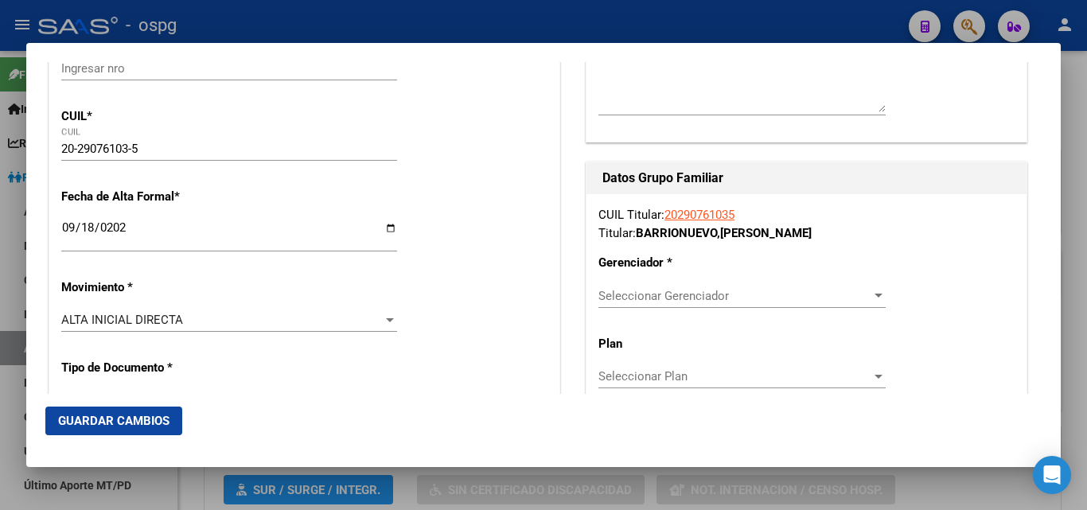
type input "[EMAIL_ADDRESS][DOMAIN_NAME]"
click at [646, 290] on span "Seleccionar Gerenciador" at bounding box center [734, 296] width 273 height 14
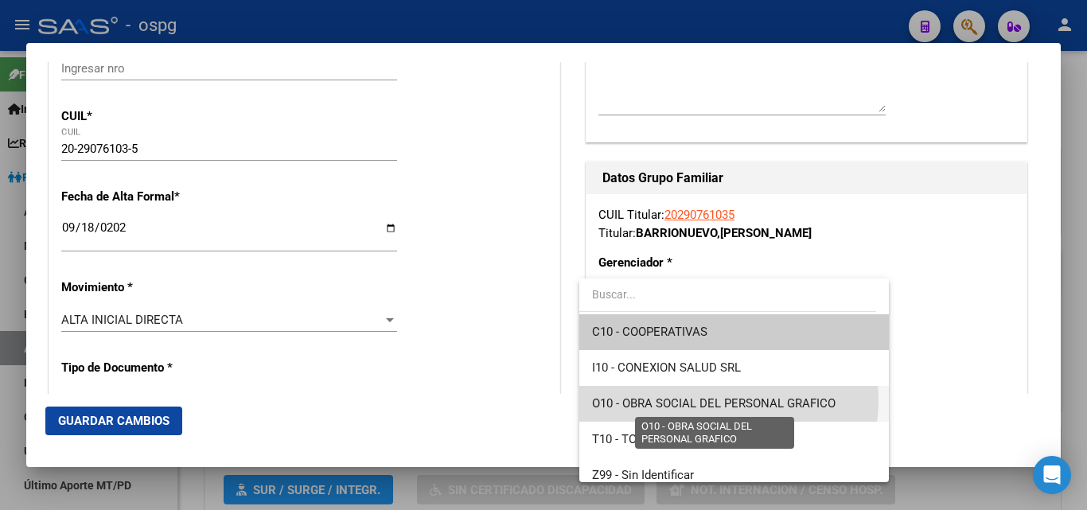
click at [710, 399] on span "O10 - OBRA SOCIAL DEL PERSONAL GRAFICO" at bounding box center [713, 403] width 243 height 14
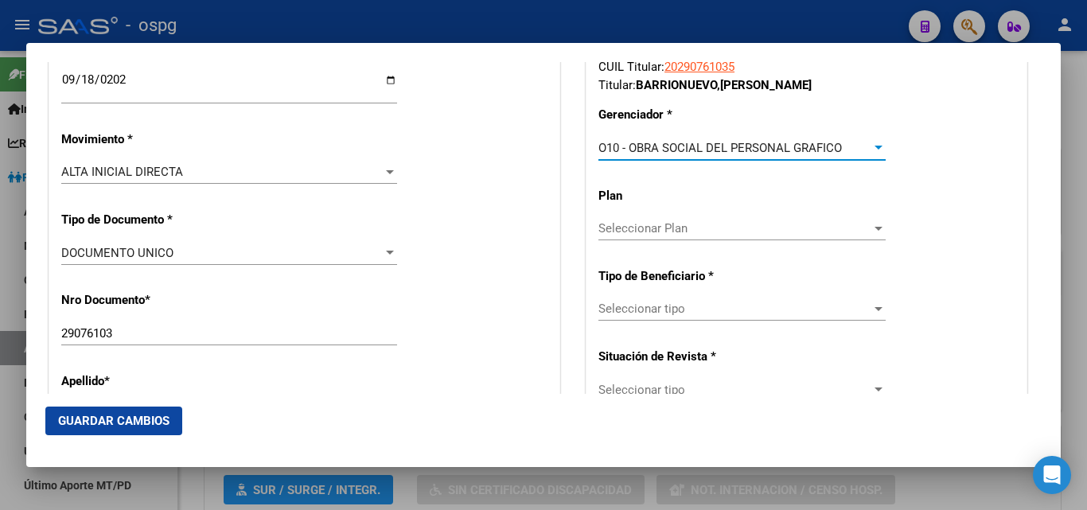
scroll to position [398, 0]
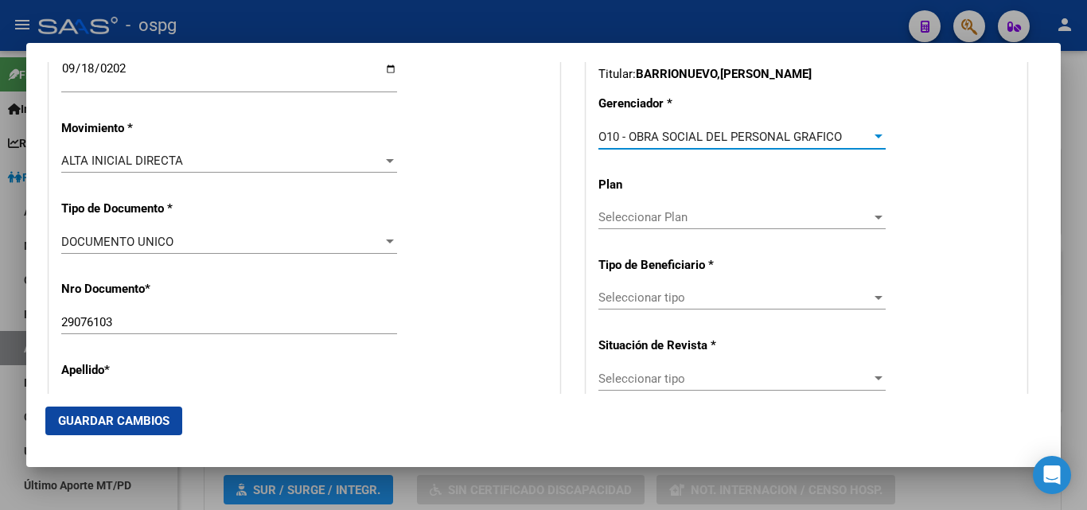
click at [647, 293] on span "Seleccionar tipo" at bounding box center [734, 297] width 273 height 14
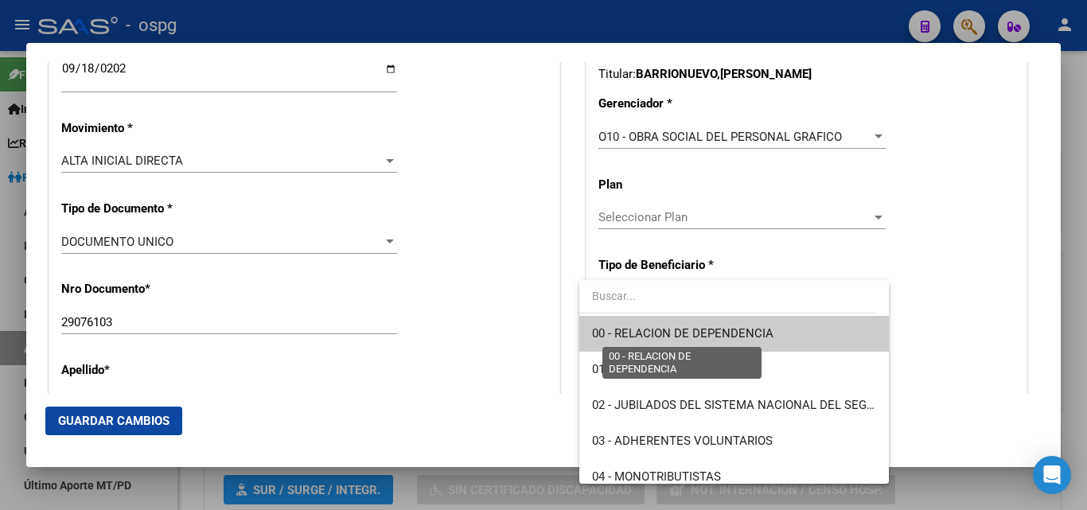
drag, startPoint x: 664, startPoint y: 329, endPoint x: 672, endPoint y: 330, distance: 8.1
click at [664, 329] on span "00 - RELACION DE DEPENDENCIA" at bounding box center [682, 333] width 181 height 14
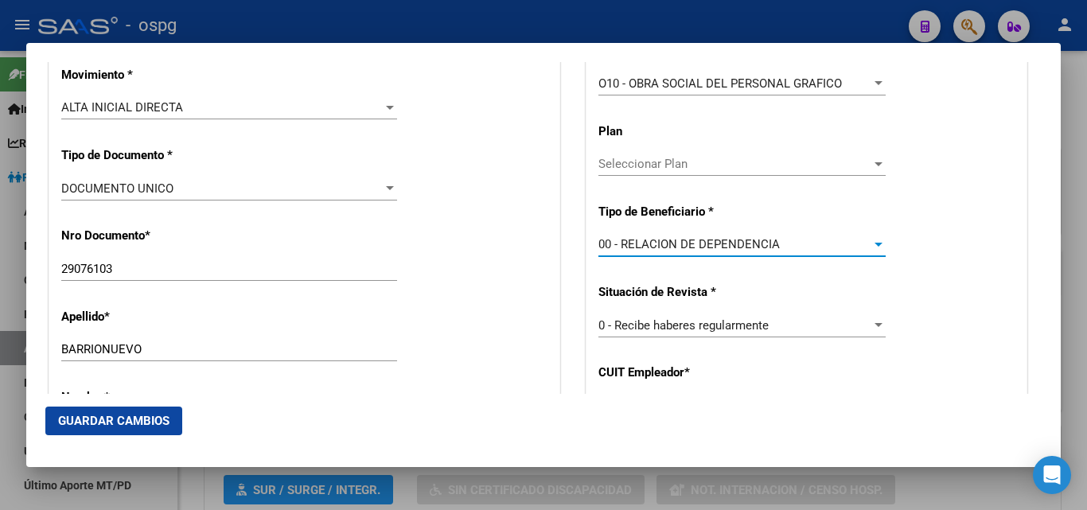
type input "30-71084531-6"
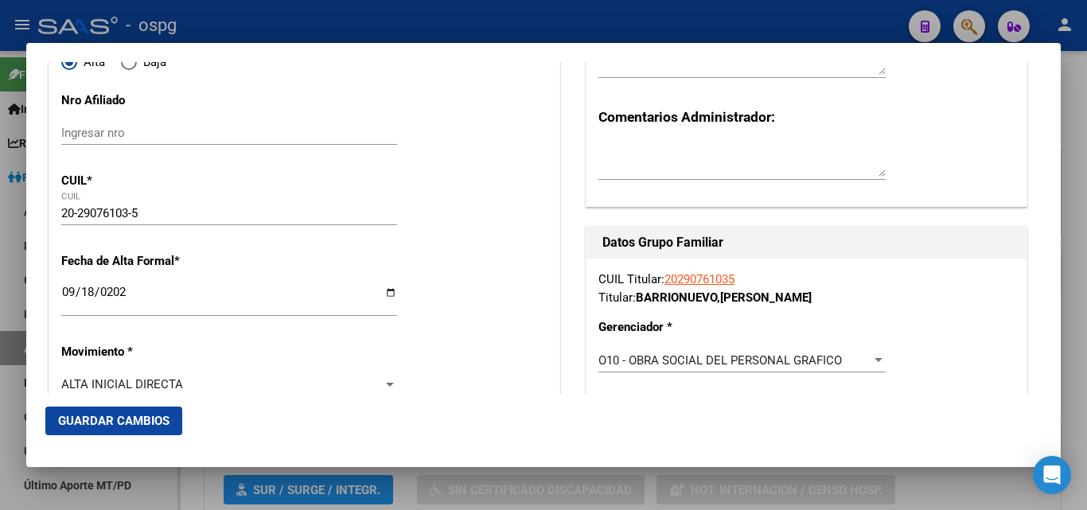
scroll to position [159, 0]
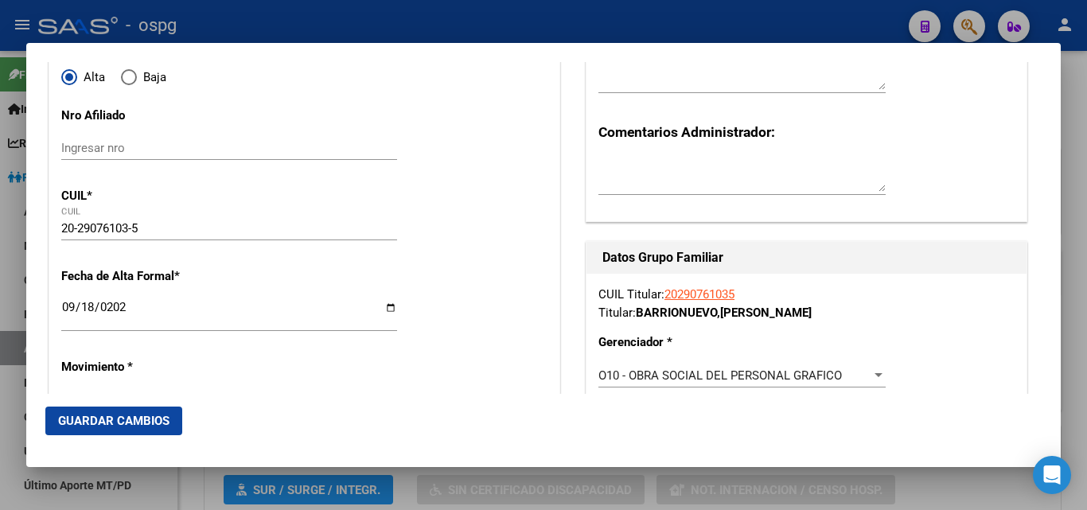
click at [142, 422] on span "Guardar Cambios" at bounding box center [113, 421] width 111 height 14
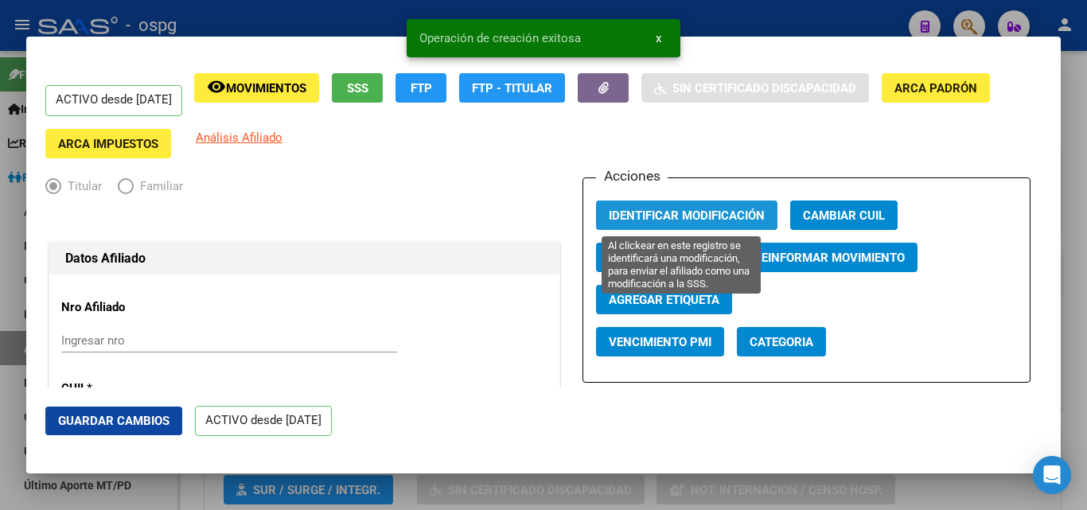
click at [650, 215] on span "Identificar Modificación" at bounding box center [687, 215] width 156 height 14
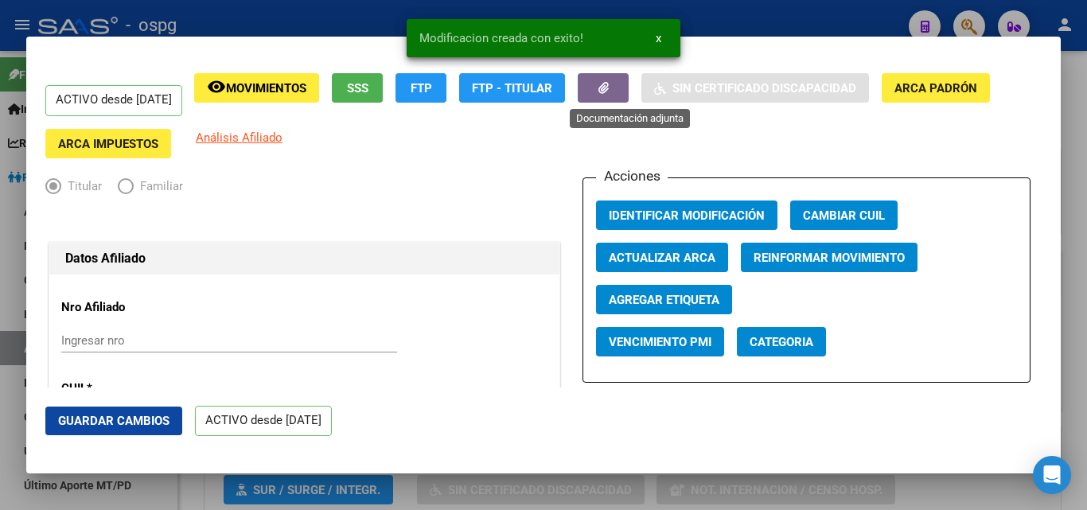
click at [609, 88] on icon "button" at bounding box center [603, 88] width 10 height 12
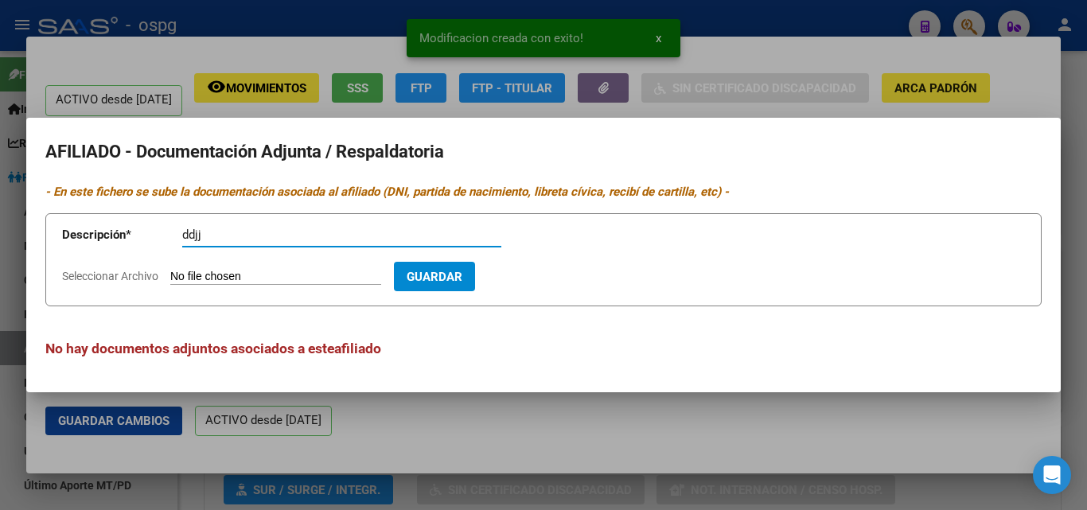
type input "ddjj"
click at [197, 271] on input "Seleccionar Archivo" at bounding box center [275, 277] width 211 height 15
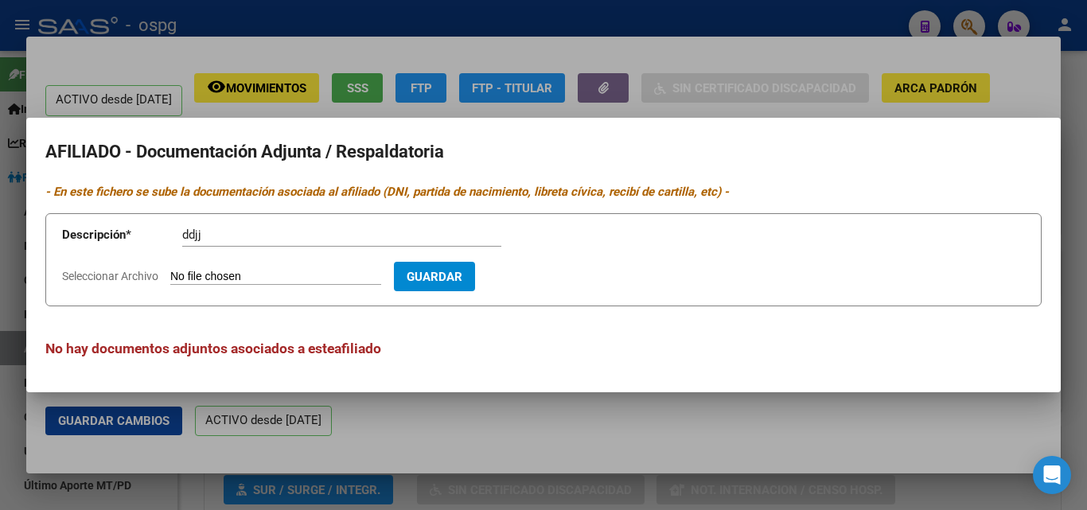
type input "C:\fakepath\ddjj [PERSON_NAME].jpeg"
click at [544, 279] on span "Guardar" at bounding box center [527, 277] width 56 height 14
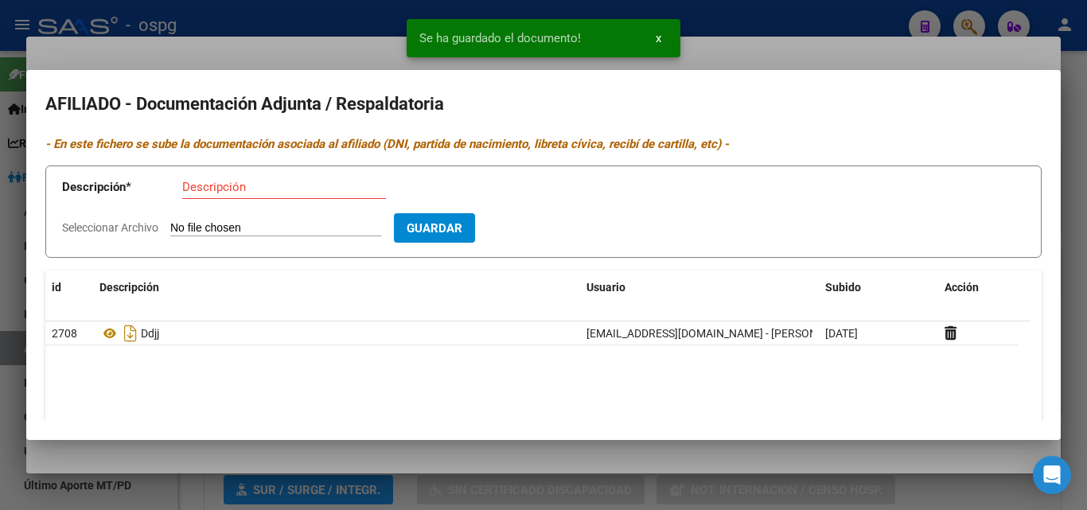
click at [210, 189] on input "Descripción" at bounding box center [284, 187] width 204 height 14
type input "alta"
click at [176, 220] on form "Descripción * alta Descripción Seleccionar Archivo Guardar" at bounding box center [543, 211] width 996 height 93
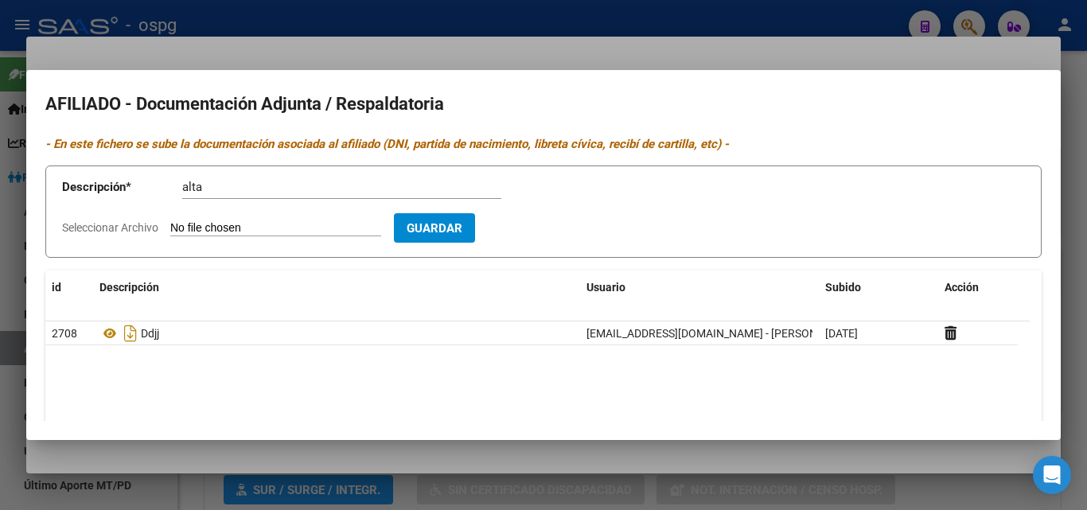
click at [185, 227] on input "Seleccionar Archivo" at bounding box center [275, 228] width 211 height 15
type input "C:\fakepath\alta barrio.jpeg"
drag, startPoint x: 553, startPoint y: 233, endPoint x: 449, endPoint y: 232, distance: 104.2
click at [553, 232] on span "Guardar" at bounding box center [527, 228] width 56 height 14
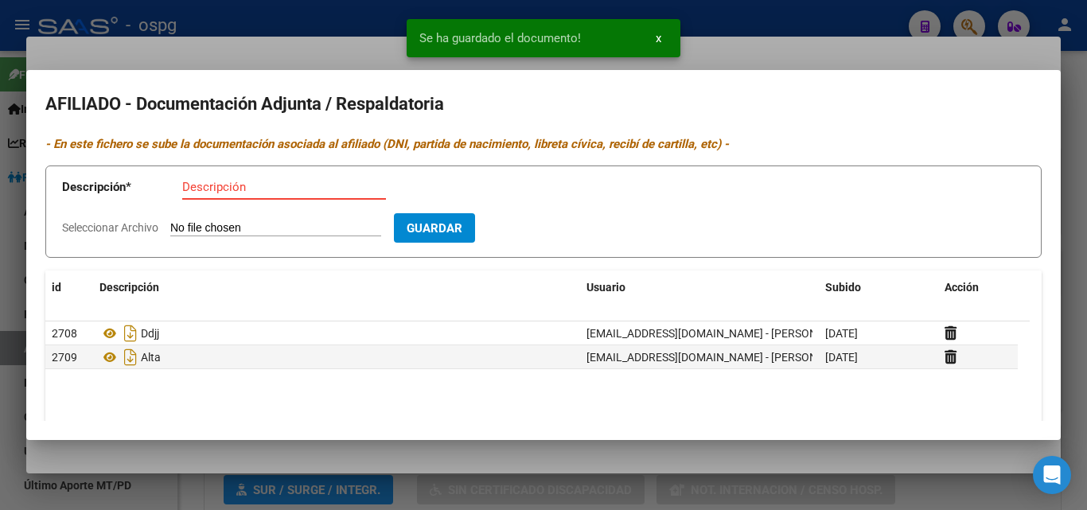
click at [187, 190] on input "Descripción" at bounding box center [284, 187] width 204 height 14
type input "recibo"
click at [231, 216] on form "Descripción * recibo Descripción Seleccionar Archivo Guardar" at bounding box center [543, 211] width 996 height 93
click at [229, 223] on input "Seleccionar Archivo" at bounding box center [275, 228] width 211 height 15
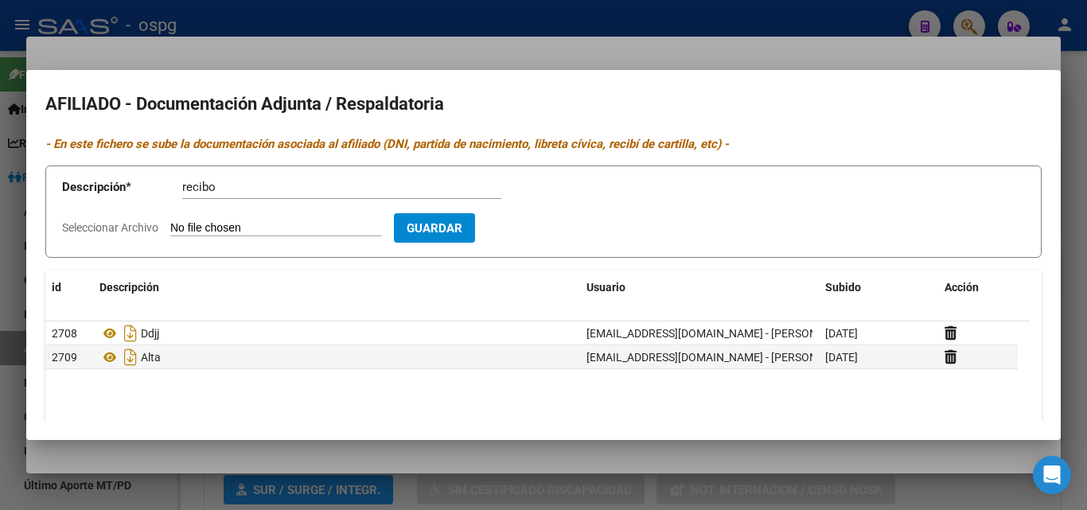
type input "C:\fakepath\recibo [PERSON_NAME].jpg"
click at [540, 239] on button "Guardar" at bounding box center [526, 227] width 81 height 29
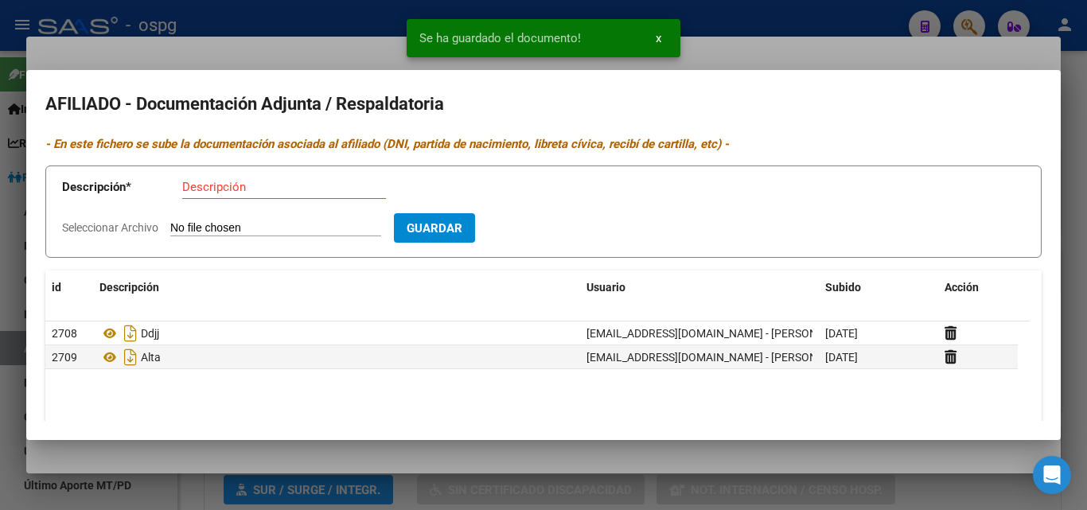
click at [243, 193] on input "Descripción" at bounding box center [284, 187] width 204 height 14
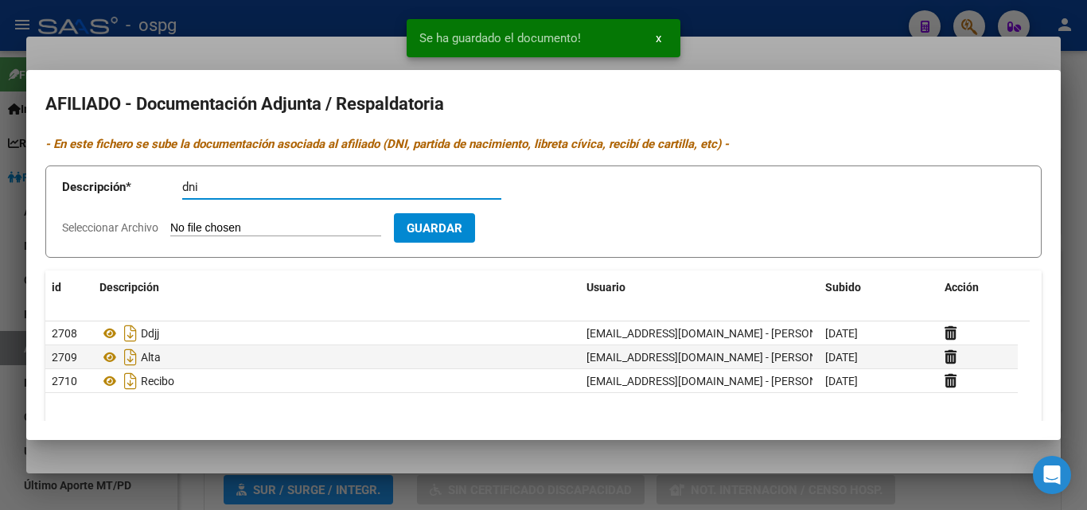
type input "dni"
click at [229, 229] on input "Seleccionar Archivo" at bounding box center [275, 228] width 211 height 15
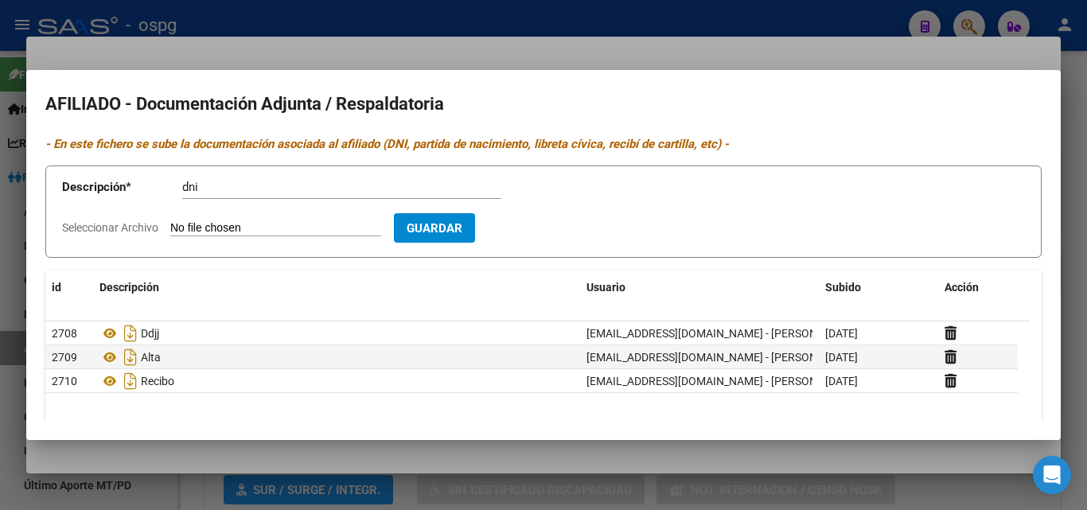
type input "C:\fakepath\dni [PERSON_NAME].jpg"
click at [540, 237] on button "Guardar" at bounding box center [526, 227] width 81 height 29
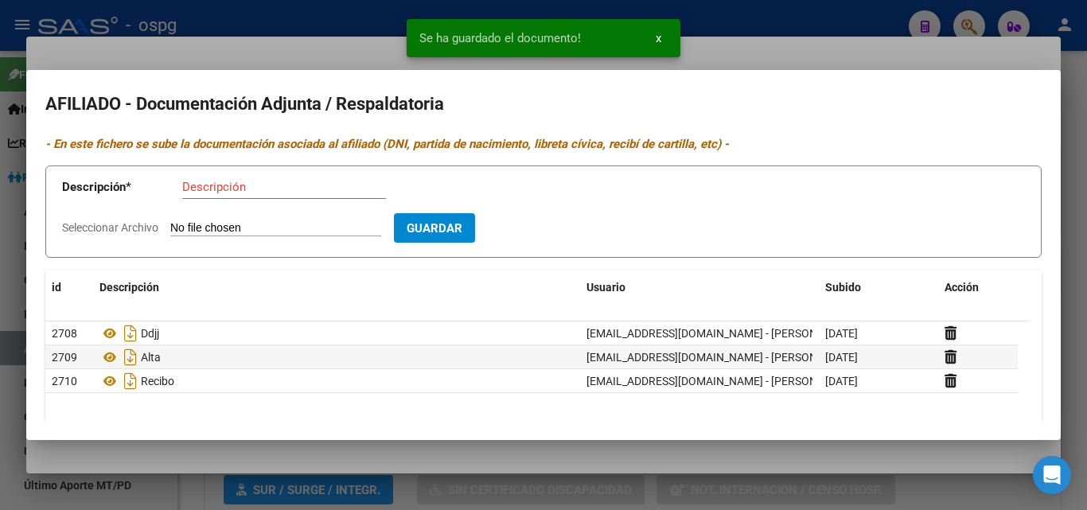
click at [193, 191] on input "Descripción" at bounding box center [284, 187] width 204 height 14
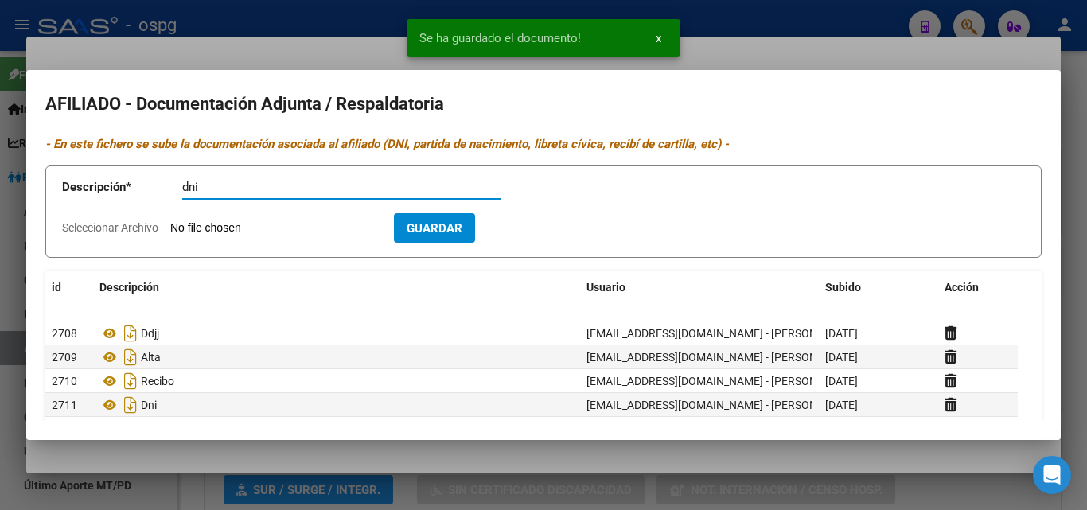
type input "dni"
click at [224, 220] on app-file-uploader "Seleccionar Archivo" at bounding box center [228, 227] width 332 height 14
click at [228, 224] on input "Seleccionar Archivo" at bounding box center [275, 228] width 211 height 15
type input "C:\fakepath\dorso barrion.jpg"
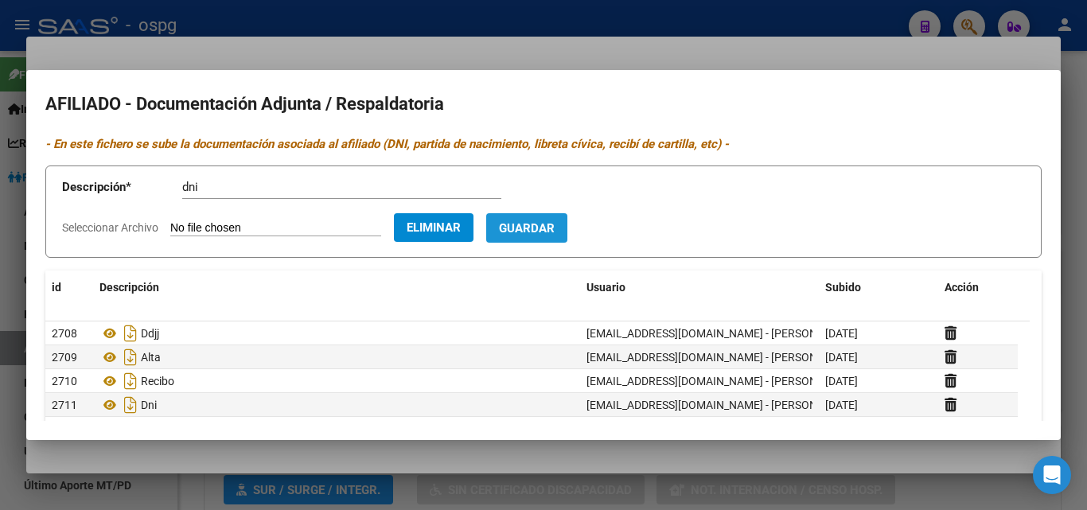
click at [555, 227] on span "Guardar" at bounding box center [527, 228] width 56 height 14
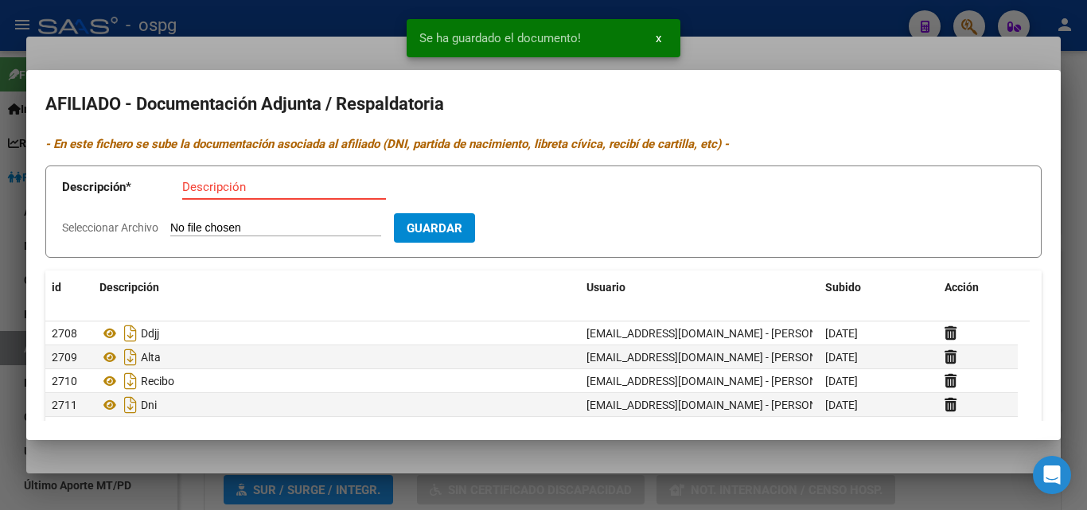
click at [207, 188] on input "Descripción" at bounding box center [284, 187] width 204 height 14
type input "dni"
click at [211, 226] on input "Seleccionar Archivo" at bounding box center [275, 228] width 211 height 15
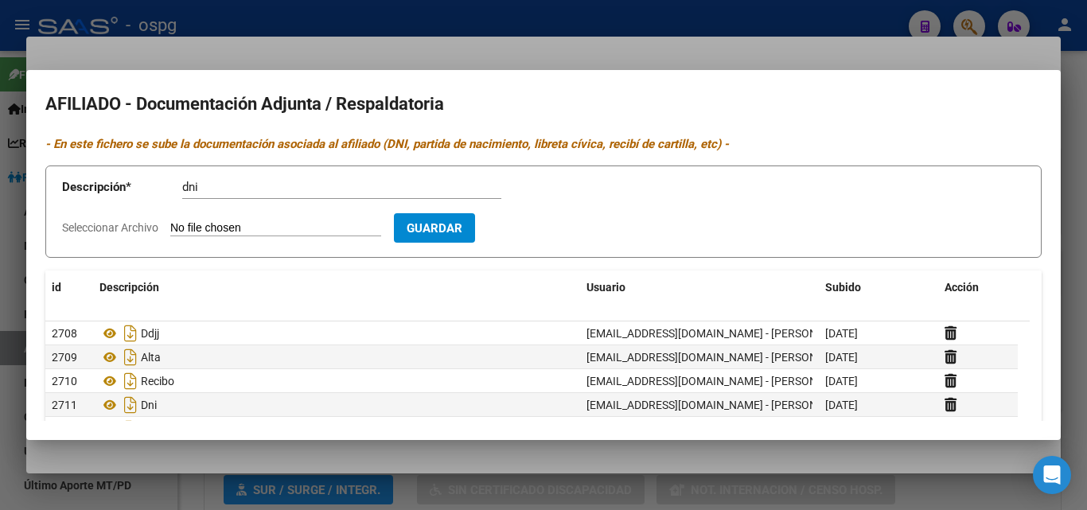
type input "C:\fakepath\dni f barrio.jpg"
click at [554, 236] on span "Guardar" at bounding box center [527, 228] width 56 height 14
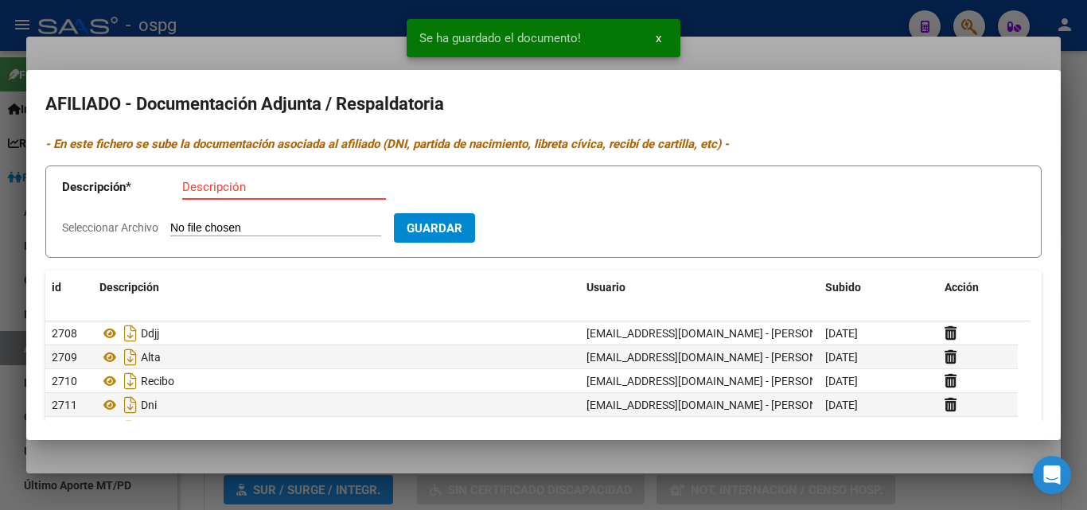
click at [203, 187] on input "Descripción" at bounding box center [284, 187] width 204 height 14
type input "dni"
click at [204, 233] on input "Seleccionar Archivo" at bounding box center [275, 228] width 211 height 15
type input "C:\fakepath\dni d barrio.jpg"
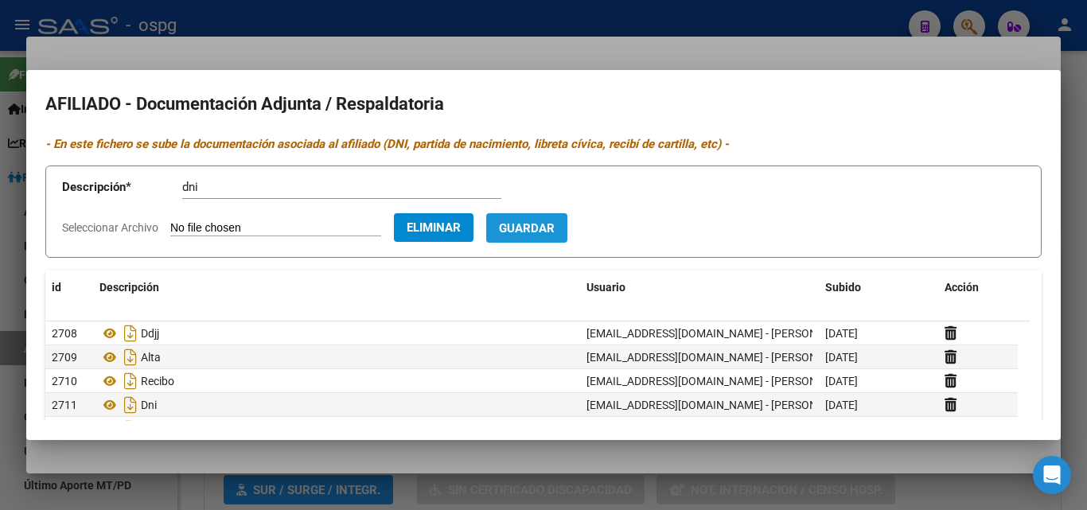
click at [541, 234] on span "Guardar" at bounding box center [527, 228] width 56 height 14
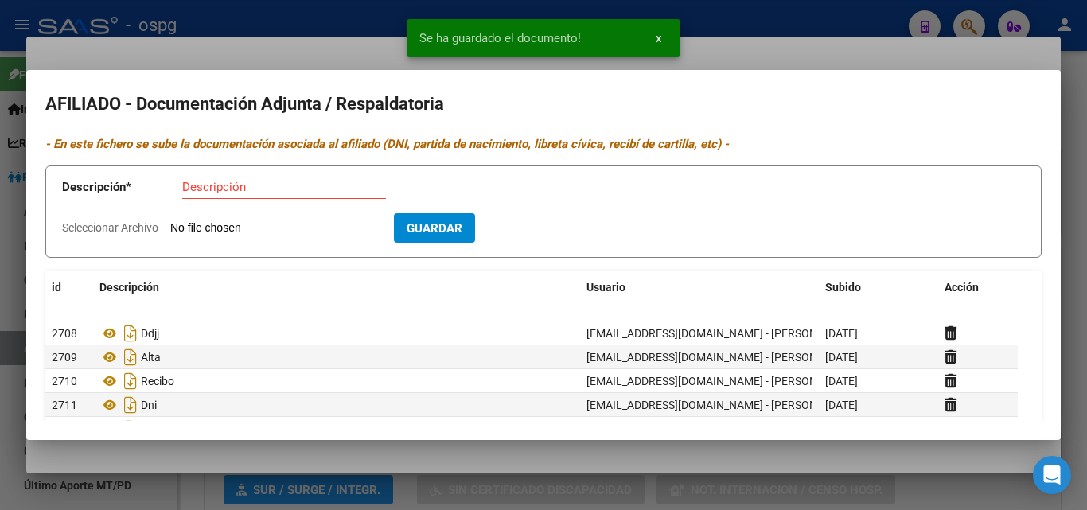
click at [218, 191] on input "Descripción" at bounding box center [284, 187] width 204 height 14
type input "nac"
click at [260, 228] on input "Seleccionar Archivo" at bounding box center [275, 228] width 211 height 15
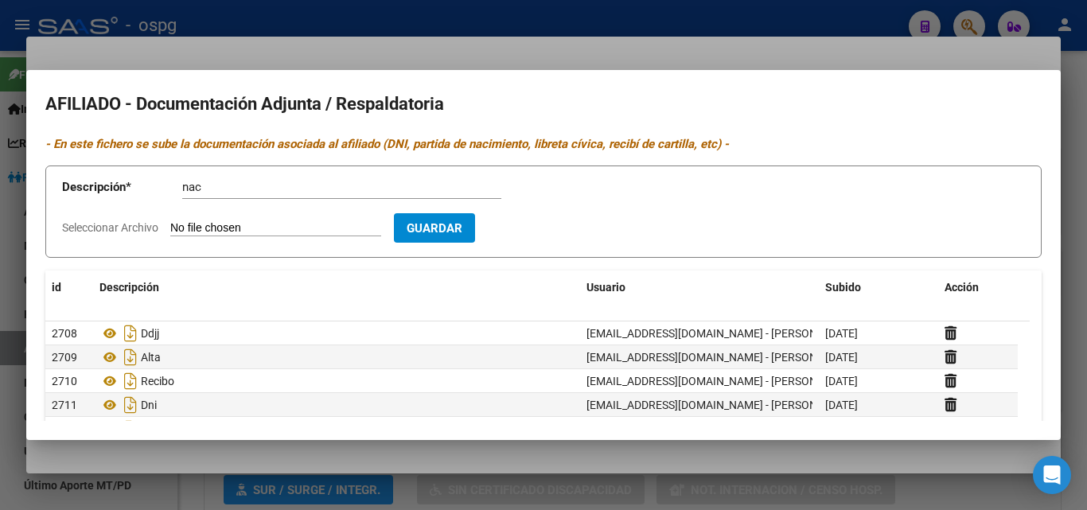
type input "C:\fakepath\nac barrio..jpg"
click at [543, 238] on button "Guardar" at bounding box center [526, 227] width 81 height 29
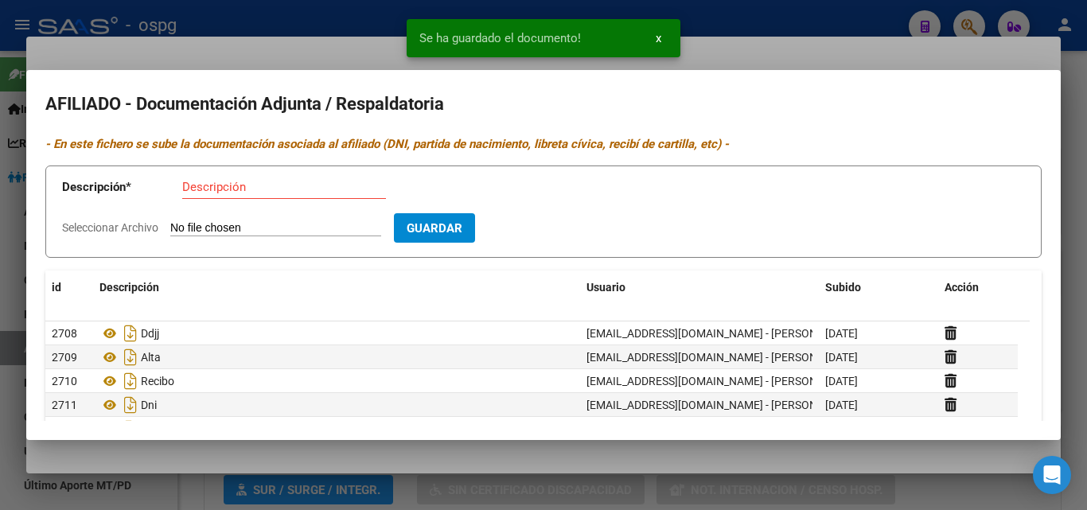
drag, startPoint x: 201, startPoint y: 180, endPoint x: 201, endPoint y: 193, distance: 12.8
click at [201, 189] on input "Descripción" at bounding box center [284, 187] width 204 height 14
type input "nac"
click at [216, 231] on input "Seleccionar Archivo" at bounding box center [275, 228] width 211 height 15
type input "C:\fakepath\cert nac barrio.jpg"
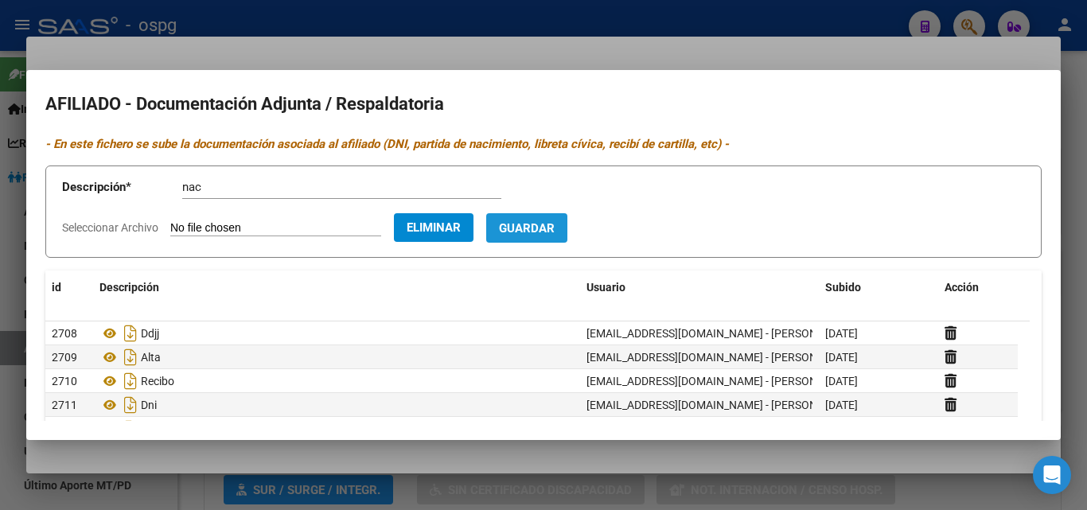
click at [555, 225] on span "Guardar" at bounding box center [527, 228] width 56 height 14
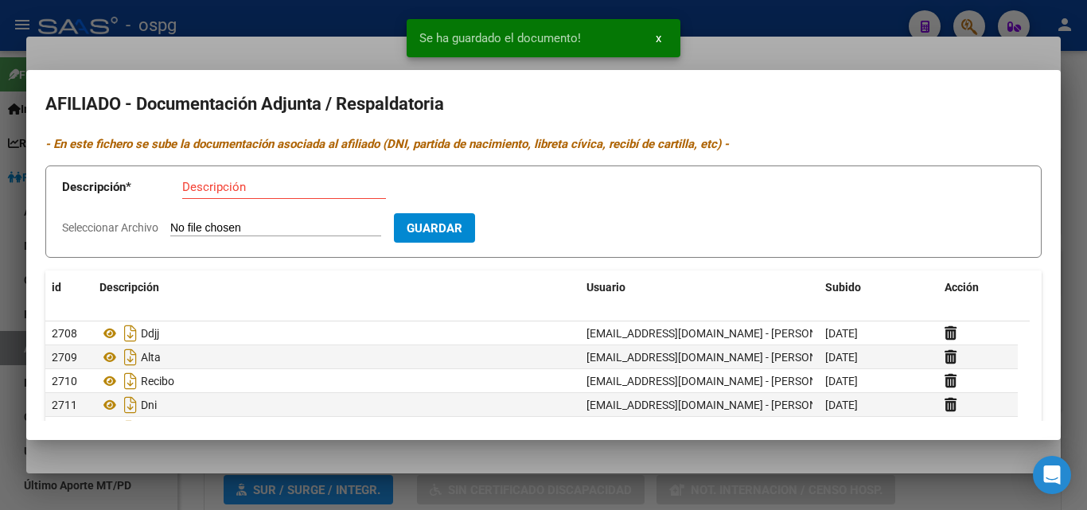
click at [325, 37] on div at bounding box center [543, 255] width 1087 height 510
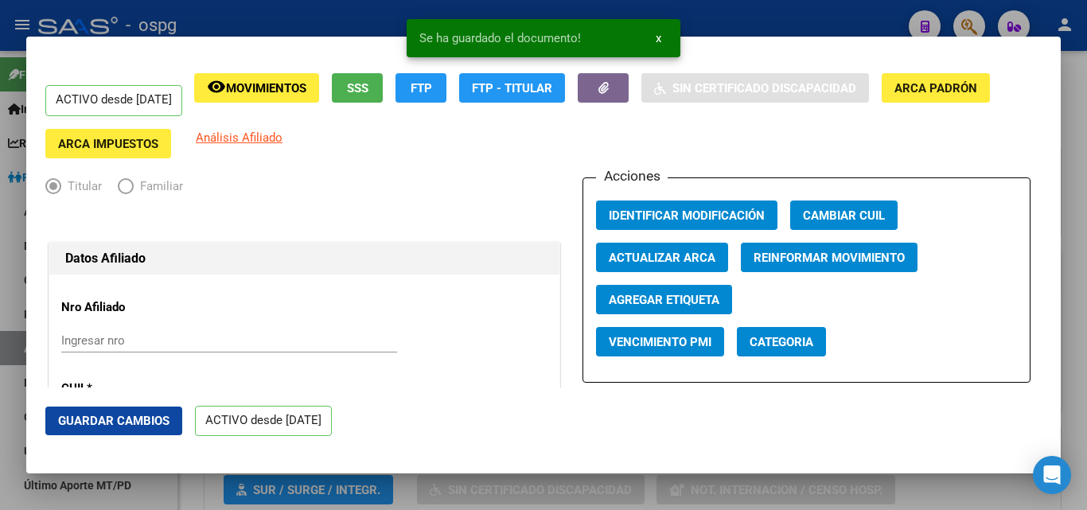
click at [644, 217] on span "Identificar Modificación" at bounding box center [687, 215] width 156 height 14
drag, startPoint x: 125, startPoint y: 416, endPoint x: 155, endPoint y: 390, distance: 40.0
click at [127, 415] on span "Guardar Cambios" at bounding box center [113, 421] width 111 height 14
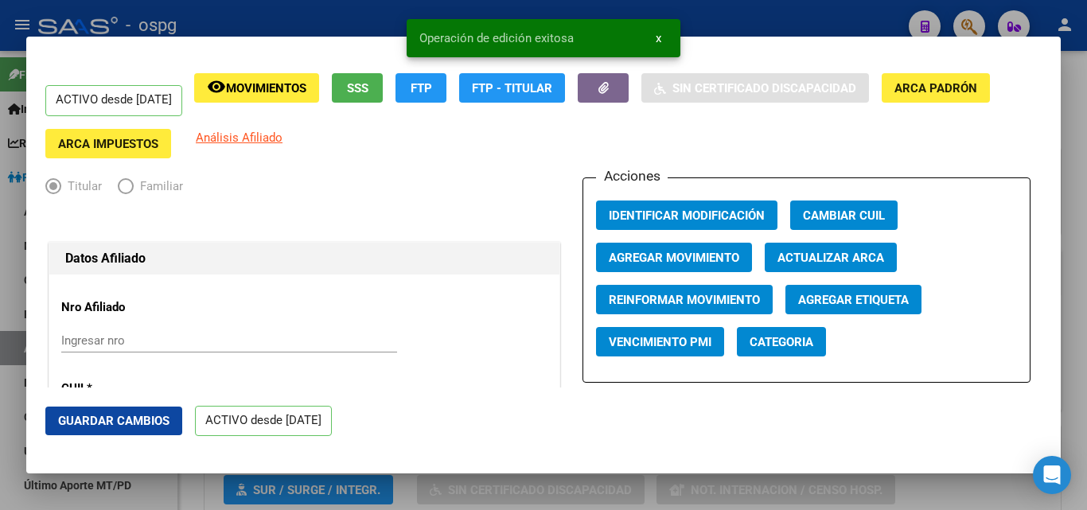
click at [322, 15] on div at bounding box center [543, 255] width 1087 height 510
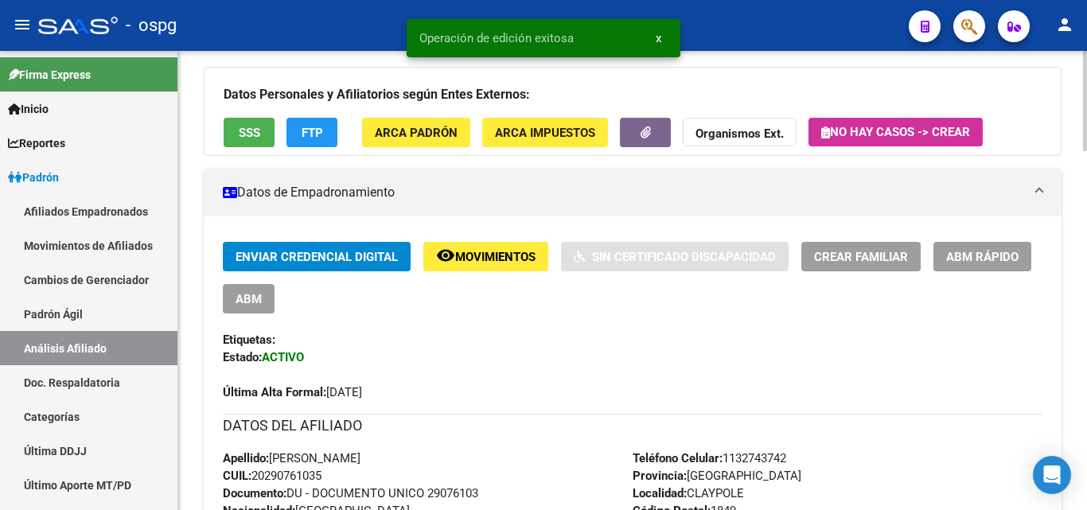
scroll to position [159, 0]
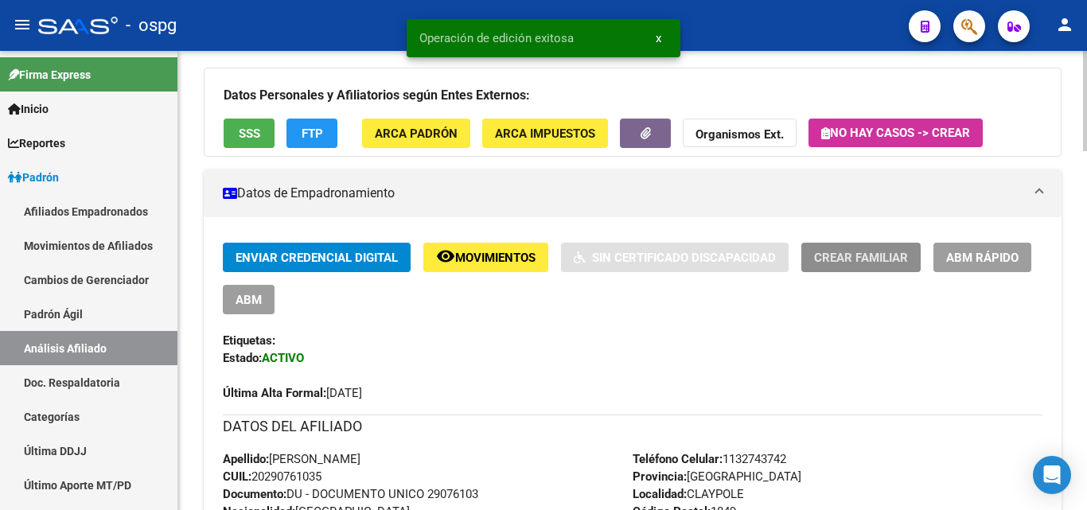
click at [850, 255] on span "Crear Familiar" at bounding box center [861, 258] width 94 height 14
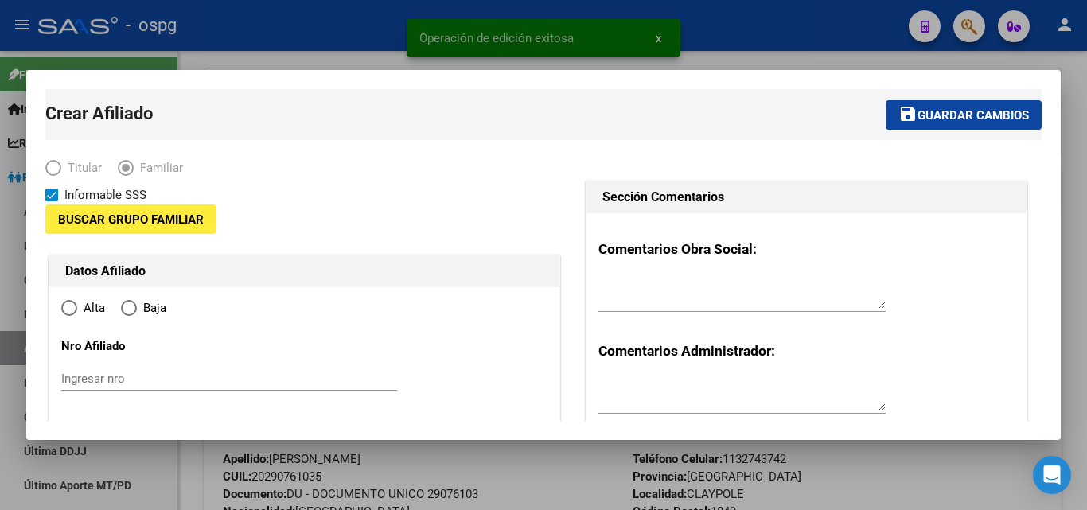
type input "30-71084531-6"
type input "CLAYPOLE"
type input "1849"
type input "[PERSON_NAME]"
type input "3184"
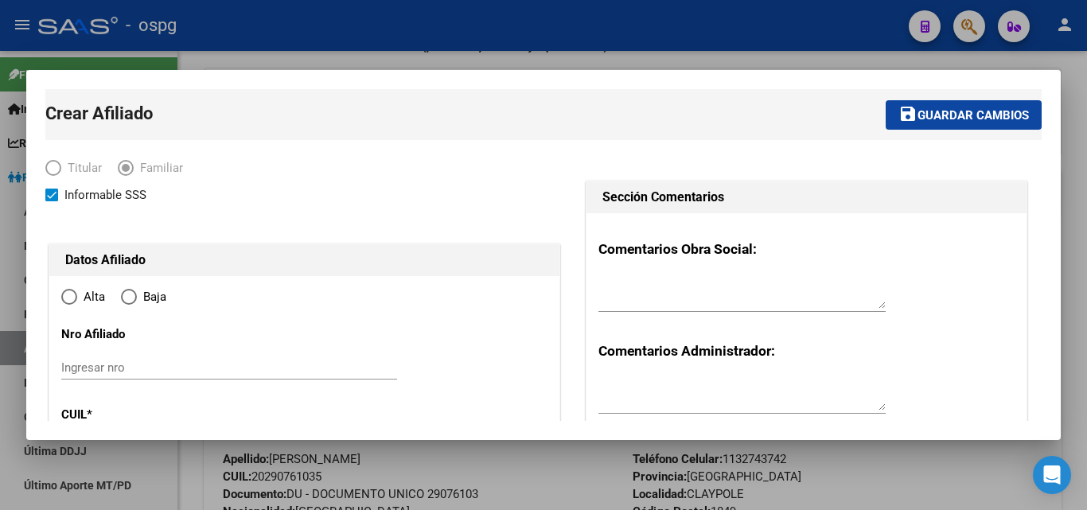
radio input "true"
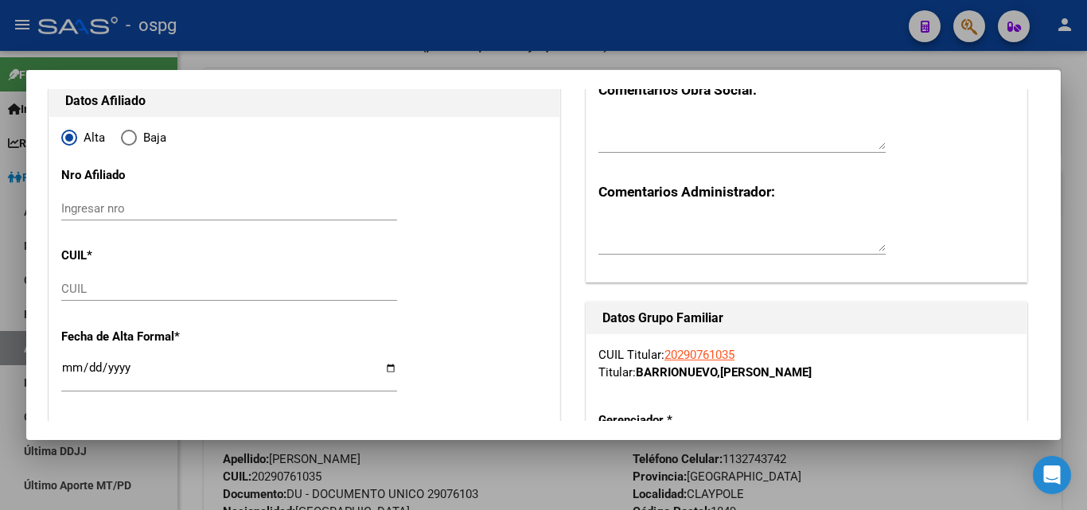
type input "30-71084531-6"
click at [127, 287] on input "CUIL" at bounding box center [229, 289] width 336 height 14
